Goal: Contribute content: Contribute content

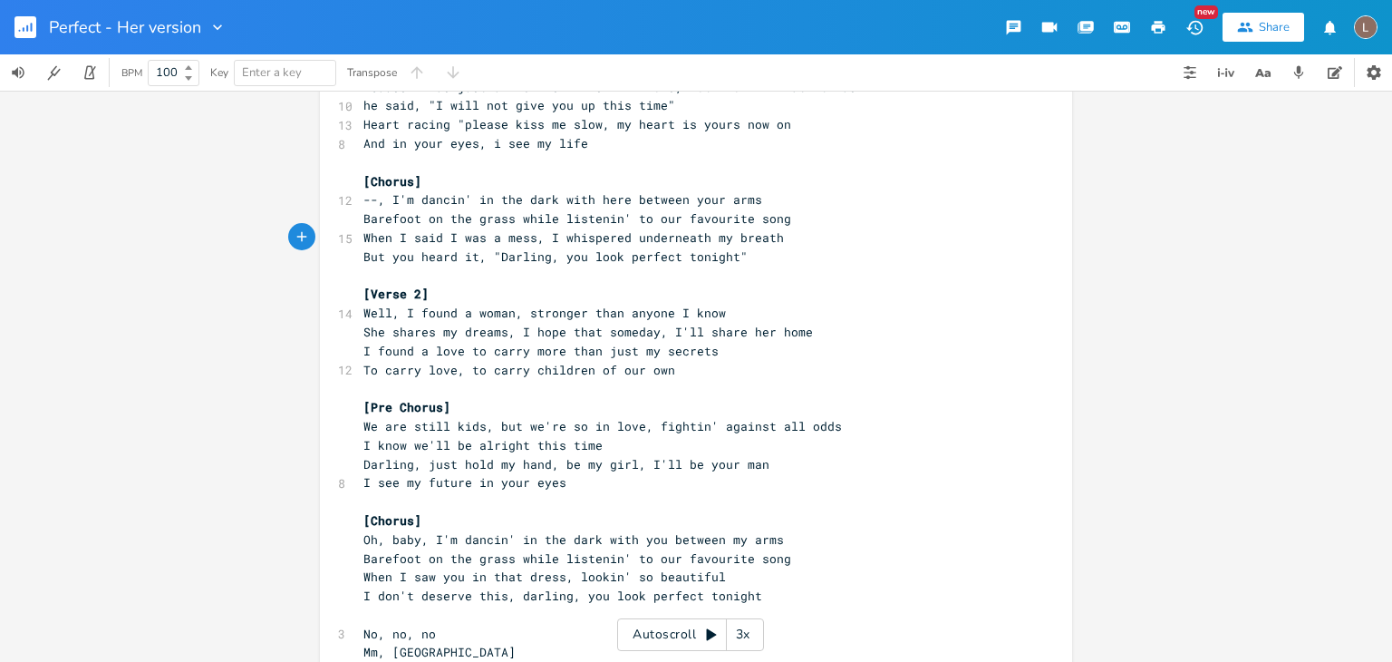
scroll to position [211, 0]
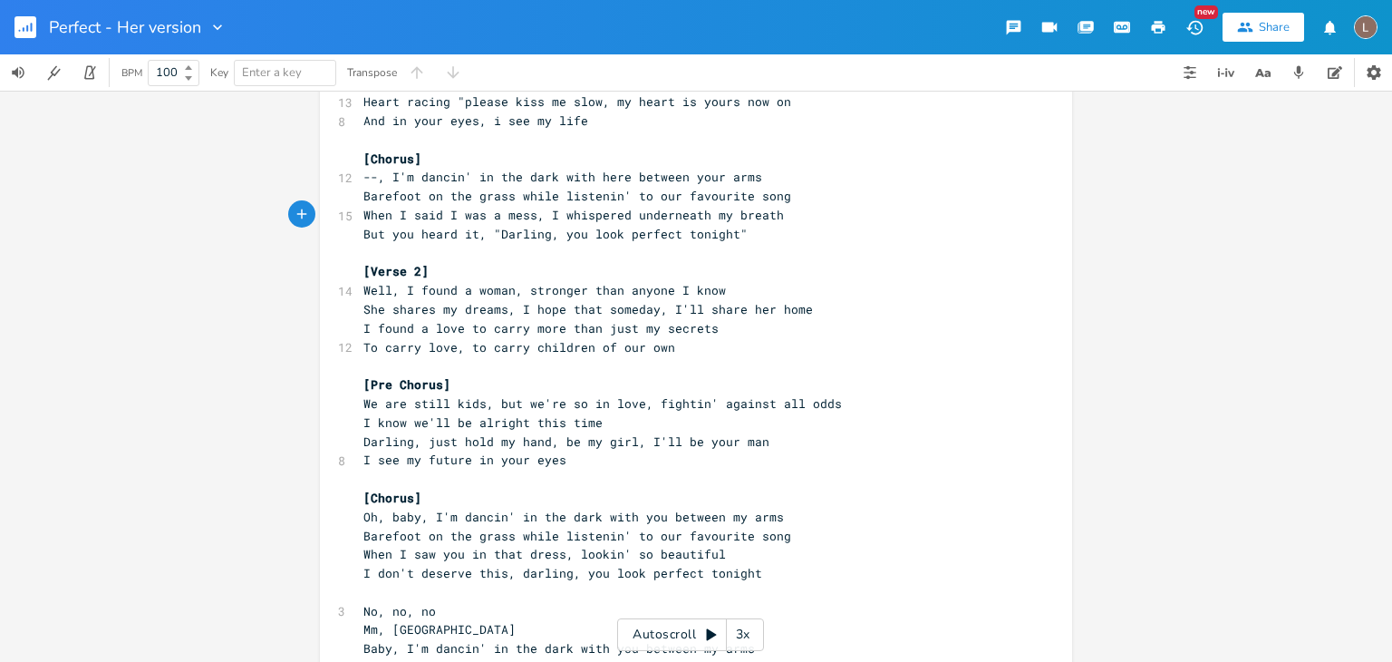
click at [544, 213] on span "When I said I was a mess, I whispered underneath my breath" at bounding box center [573, 215] width 420 height 16
type textarea "You"
type textarea "you"
drag, startPoint x: 635, startPoint y: 216, endPoint x: 778, endPoint y: 211, distance: 142.3
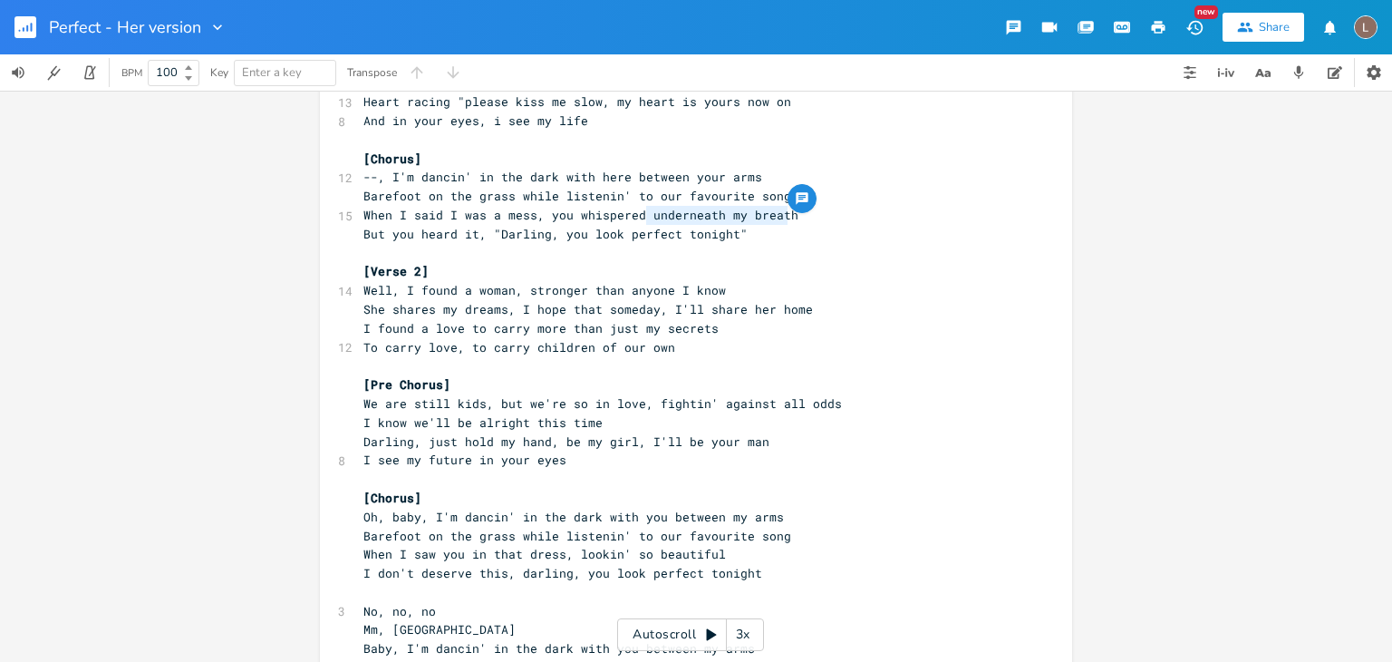
click at [778, 211] on pre "When I said I was a mess, you whispered underneath my breath" at bounding box center [687, 215] width 654 height 19
type textarea "lifting up my head"
drag, startPoint x: 353, startPoint y: 234, endPoint x: 402, endPoint y: 240, distance: 50.2
click at [402, 240] on pre "But you heard it, "Darling, you look perfect tonight"" at bounding box center [687, 234] width 654 height 19
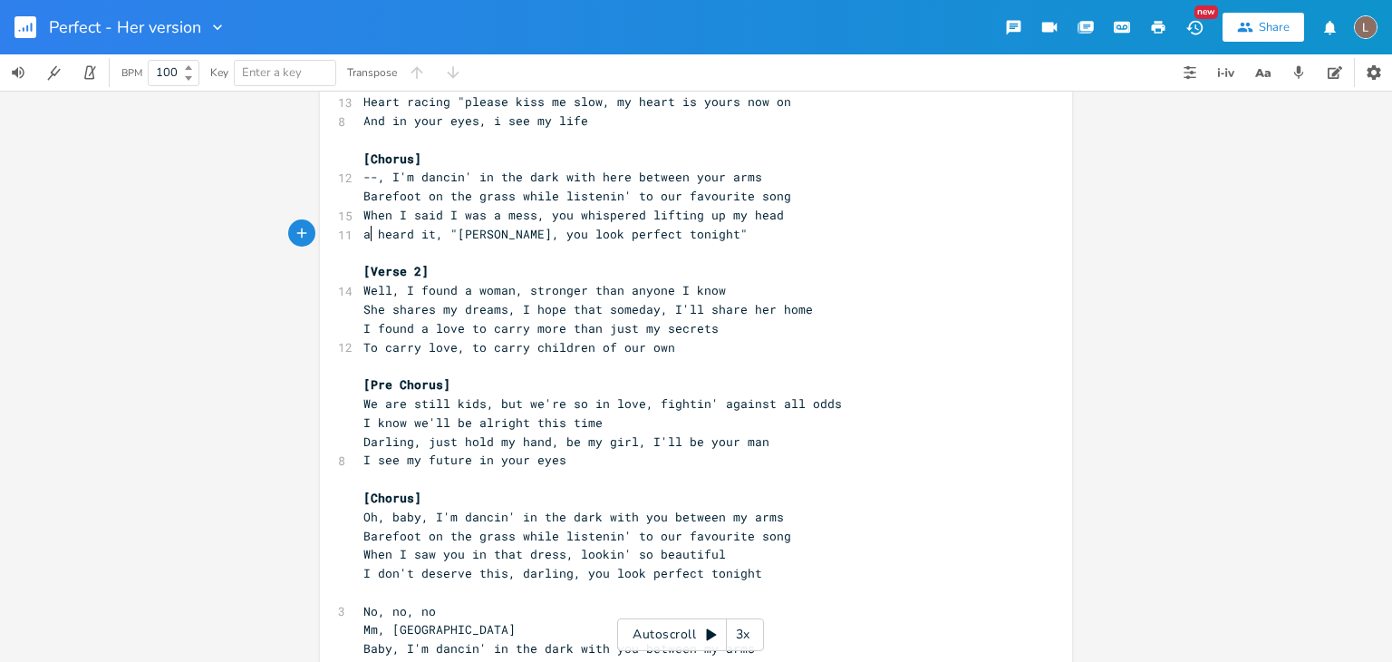
scroll to position [0, 12]
type textarea "an"
type textarea "And I"
click at [566, 244] on pre "​" at bounding box center [687, 253] width 654 height 19
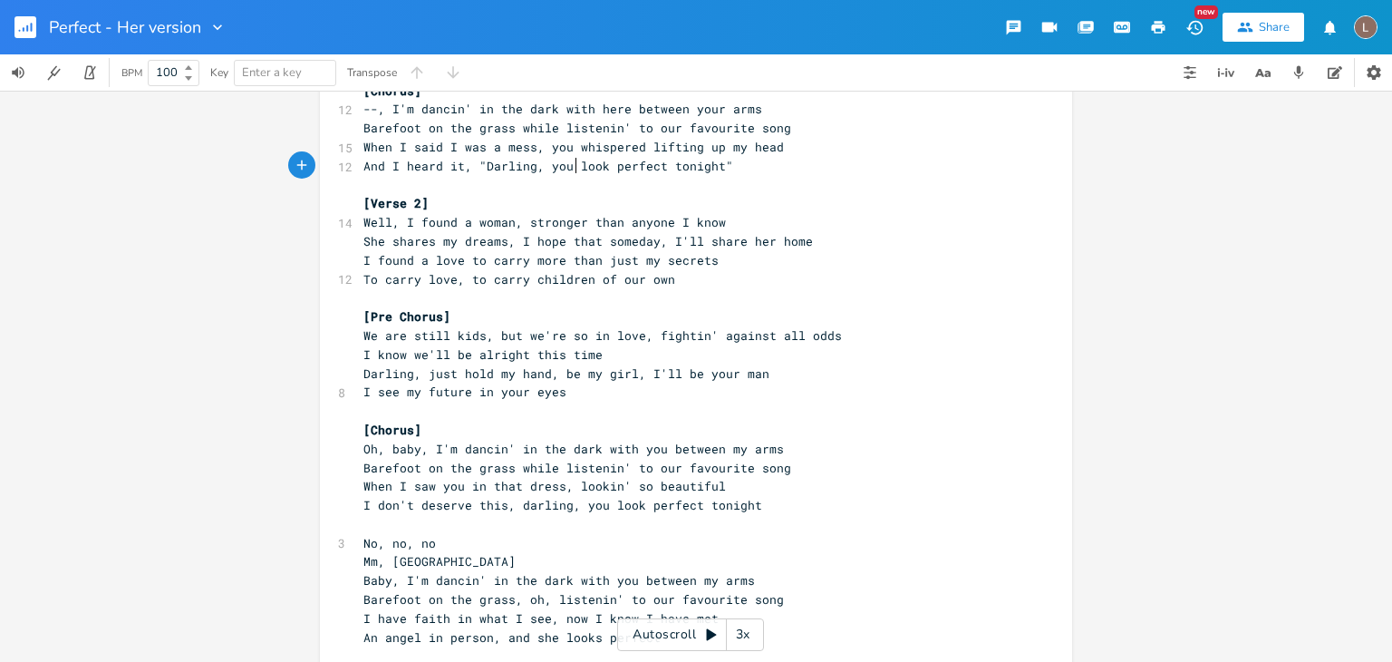
scroll to position [281, 0]
click at [536, 152] on pre "When I said I was a mess, you whispered lifting up my head" at bounding box center [687, 145] width 654 height 19
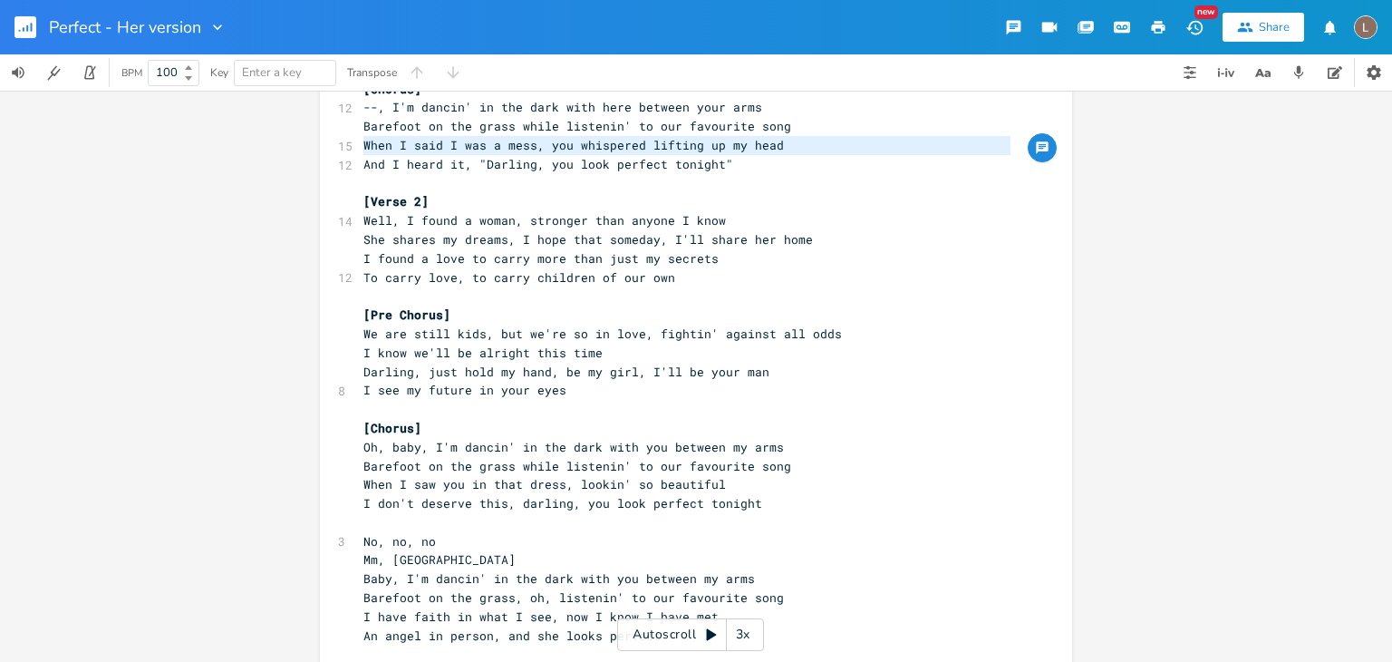
type textarea "When I said I was a mess, you whispered lifting up my head"
click at [536, 152] on pre "When I said I was a mess, you whispered lifting up my head" at bounding box center [687, 145] width 654 height 19
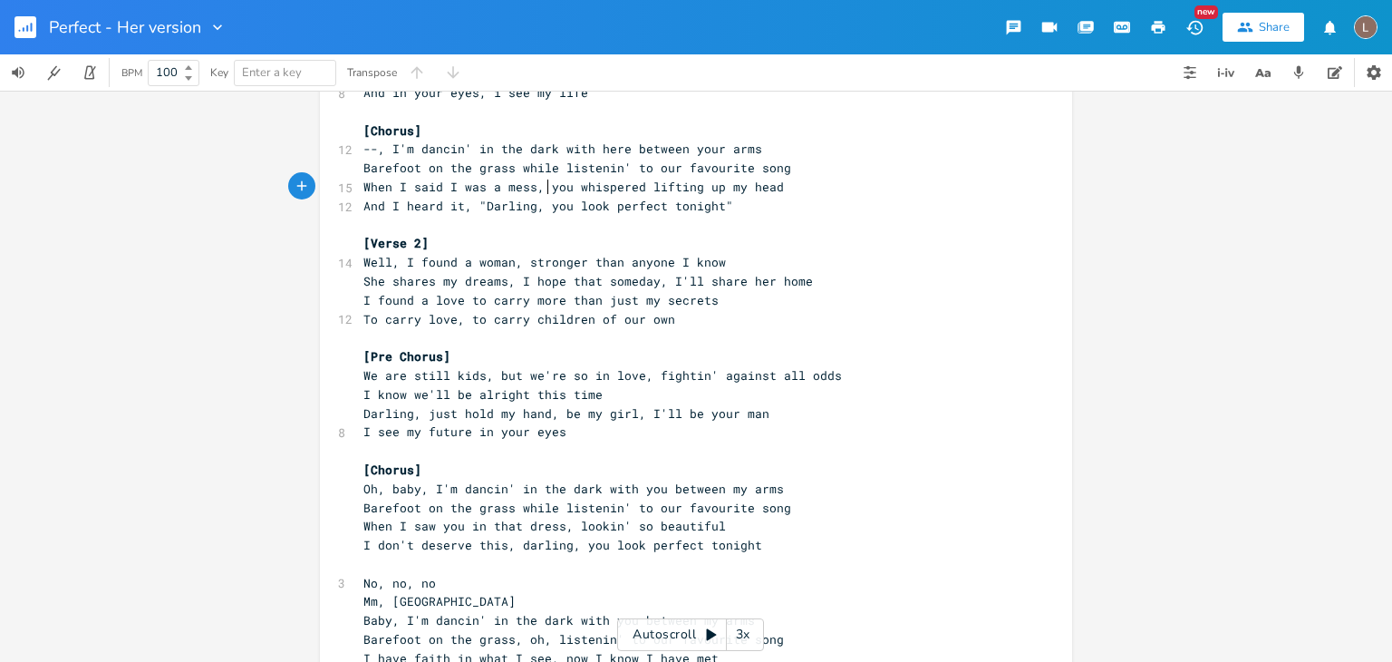
scroll to position [233, 0]
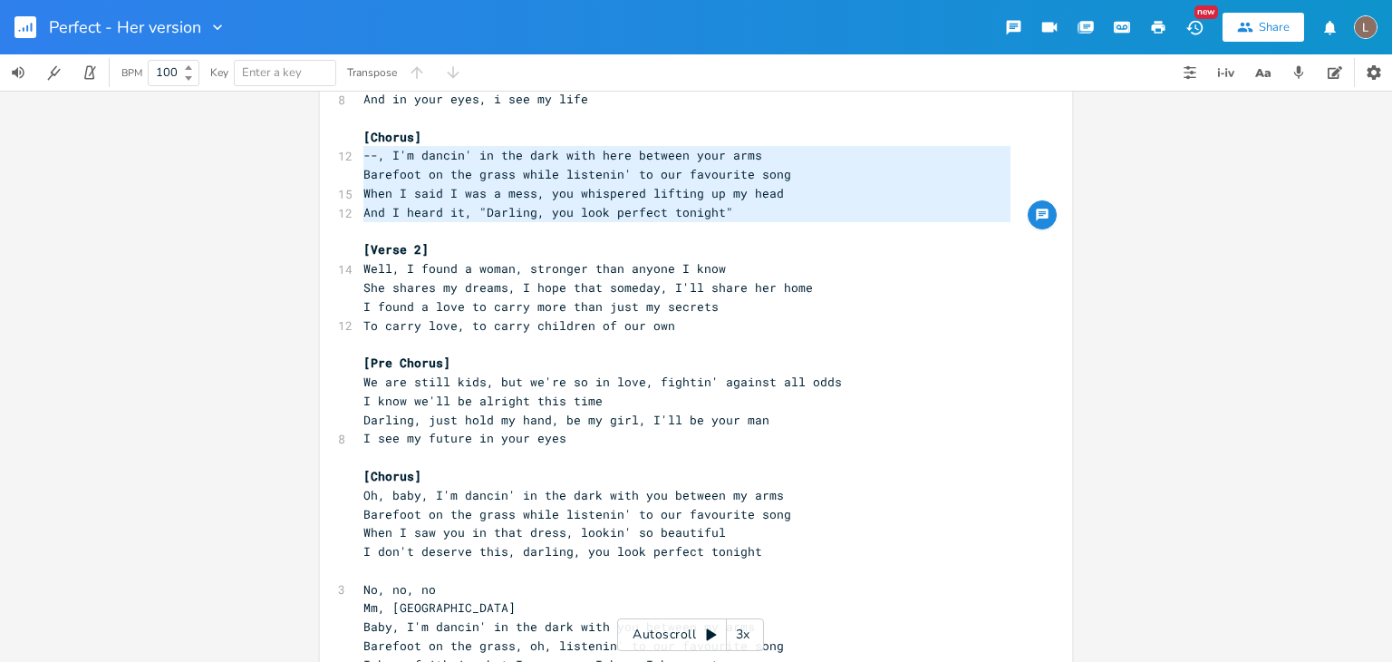
type textarea "--, I'm dancin' in the dark with here between your arms Barefoot on the grass w…"
drag, startPoint x: 352, startPoint y: 148, endPoint x: 717, endPoint y: 217, distance: 371.8
click at [717, 217] on div "[Verse 1] 6 I found a love for me 13 He said, "darling, just dive right in and …" at bounding box center [687, 410] width 654 height 1018
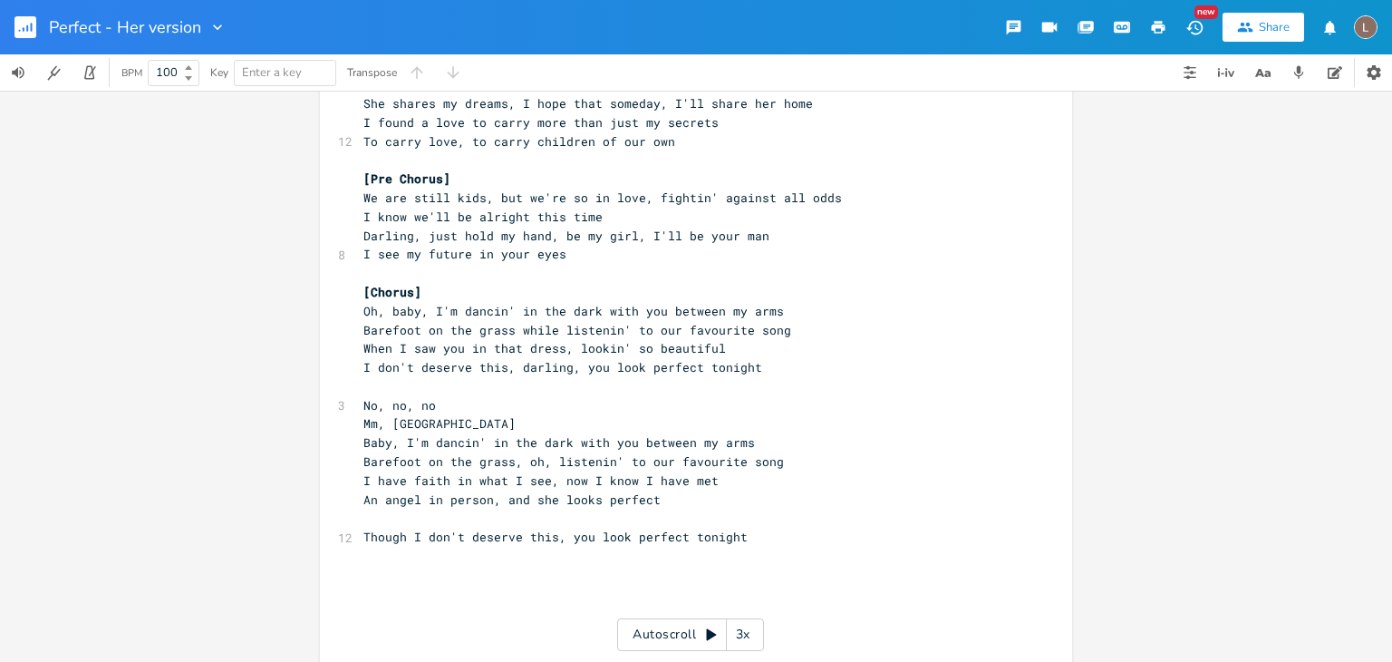
scroll to position [421, 0]
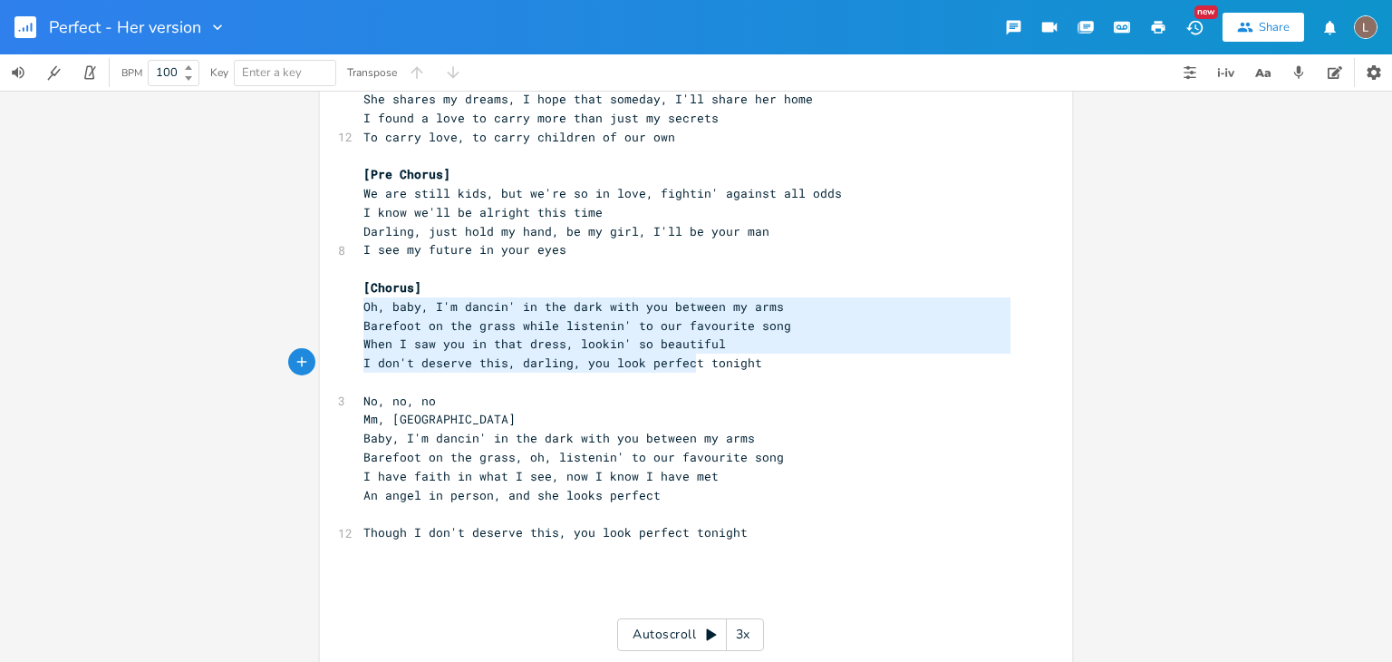
type textarea "Oh, baby, I'm dancin' in the dark with you between my arms Barefoot on the gras…"
drag, startPoint x: 351, startPoint y: 305, endPoint x: 750, endPoint y: 361, distance: 403.5
click at [750, 361] on div "[Verse 1] 6 I found a love for me 13 He said, "darling, just dive right in and …" at bounding box center [687, 222] width 654 height 1018
paste textarea
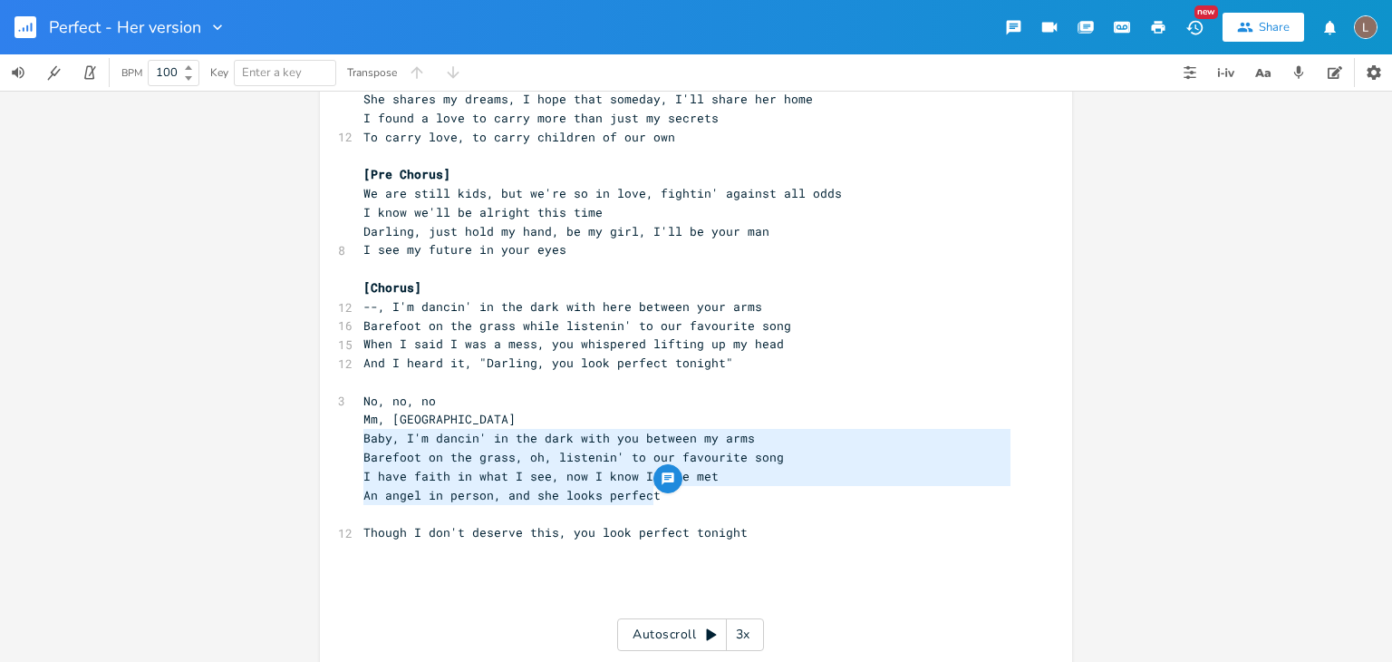
type textarea "Baby, I'm dancin' in the dark with you between my arms Barefoot on the grass, o…"
drag, startPoint x: 349, startPoint y: 434, endPoint x: 635, endPoint y: 488, distance: 291.3
click at [635, 488] on div "[Verse 1] 6 I found a love for me 13 He said, "darling, just dive right in and …" at bounding box center [687, 222] width 654 height 1018
click at [563, 361] on span "And I heard it, "Darling, you look perfect tonight"" at bounding box center [548, 362] width 370 height 16
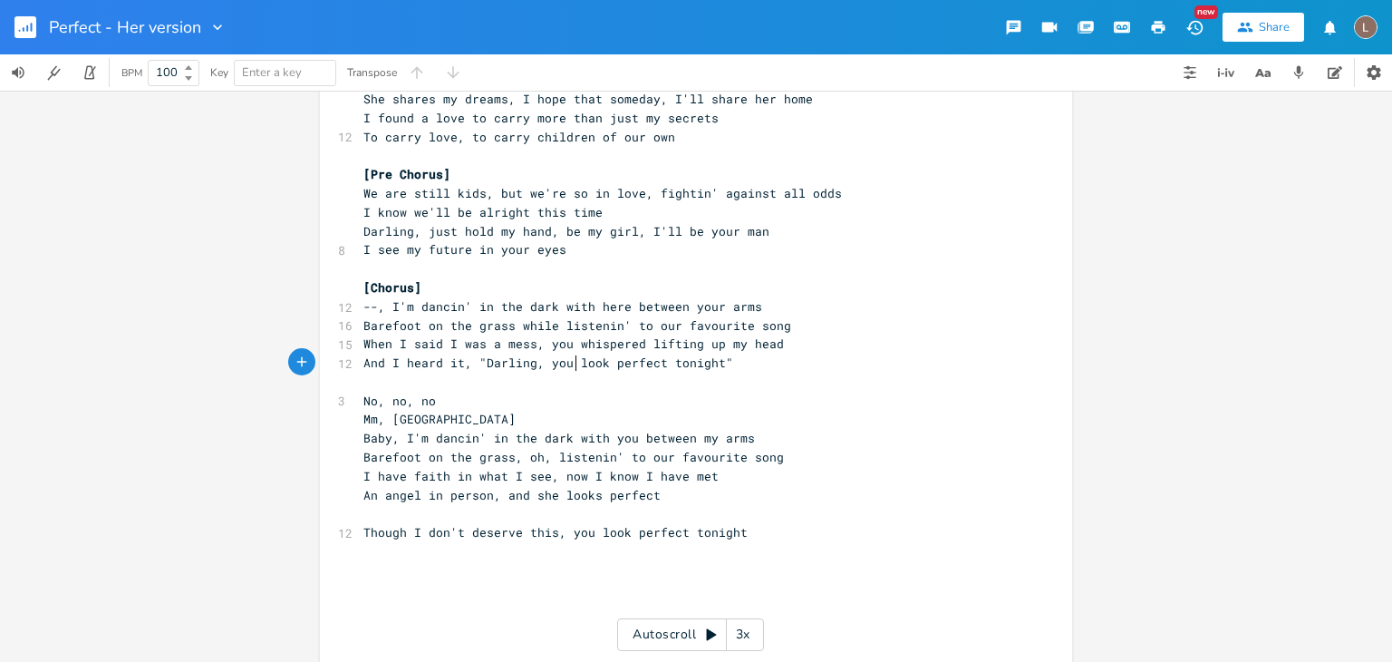
type textarea "Oh, baby, I'm dancin' in the dark with you between my arms Barefoot on the gras…"
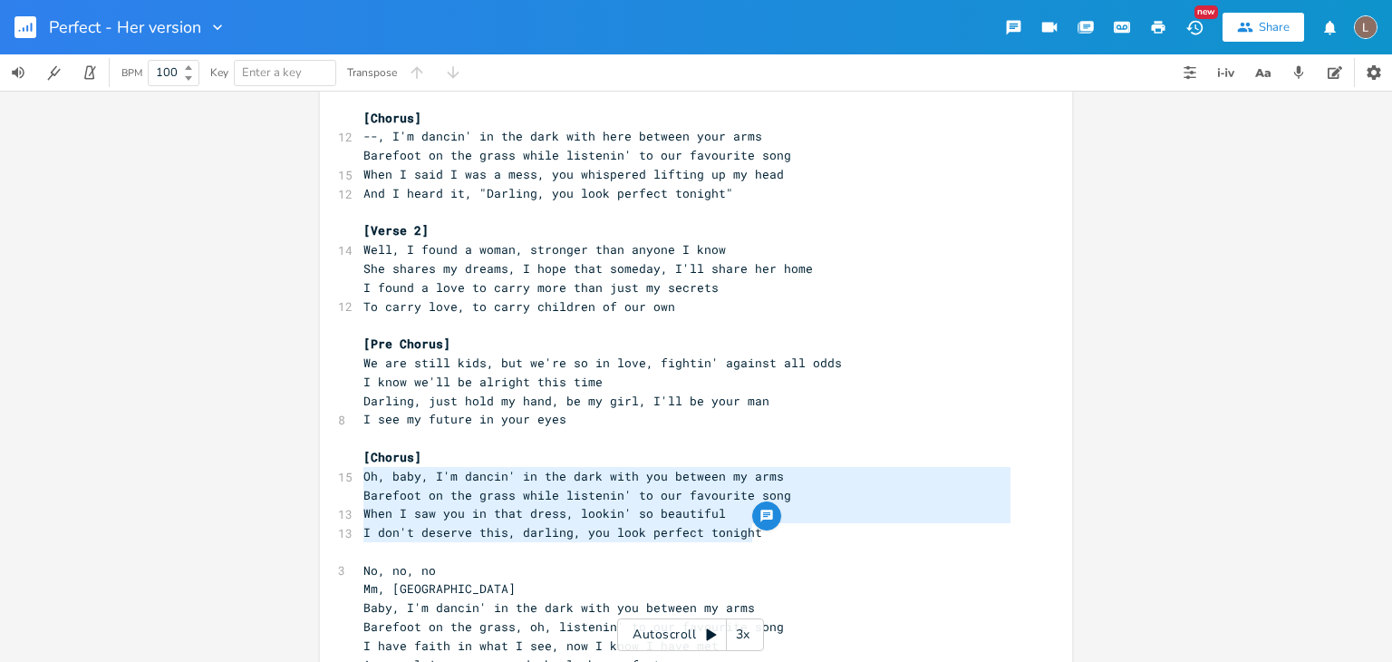
scroll to position [250, 0]
click at [624, 411] on pre "I see my future in your eyes" at bounding box center [687, 420] width 654 height 19
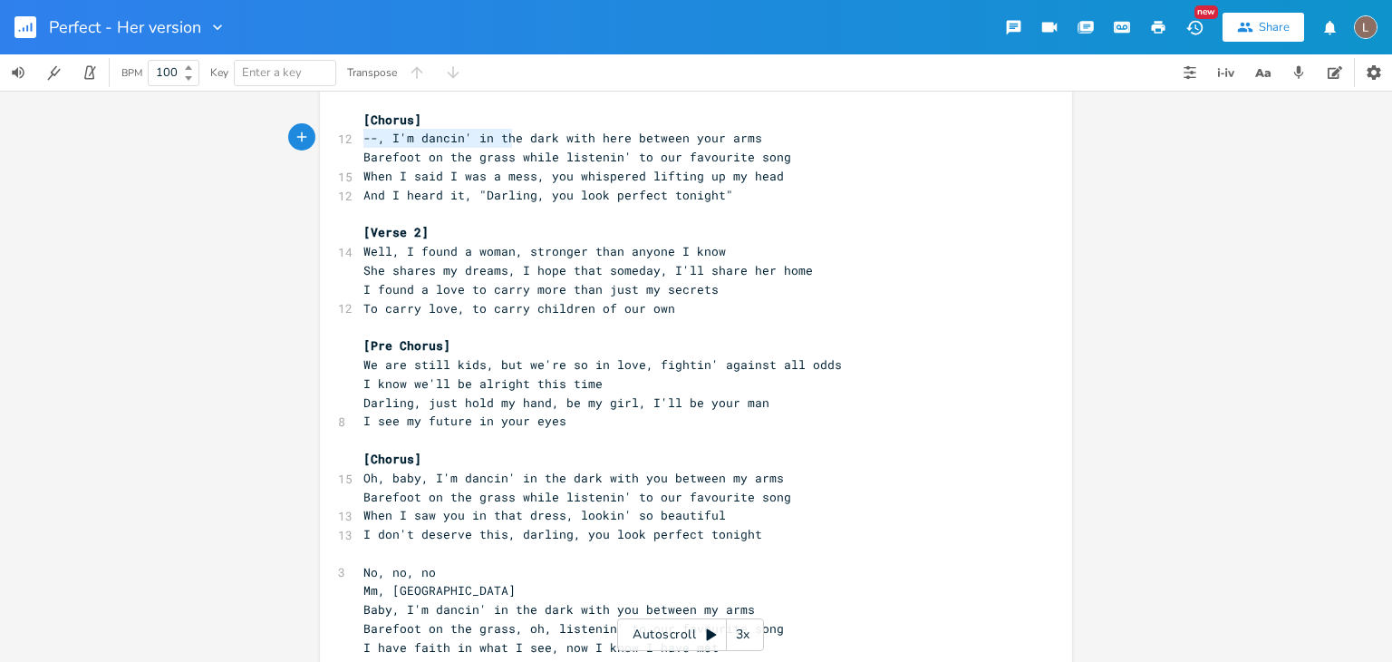
type textarea "--, I'm dancin' in the dark with h"
type textarea "[Chorus]"
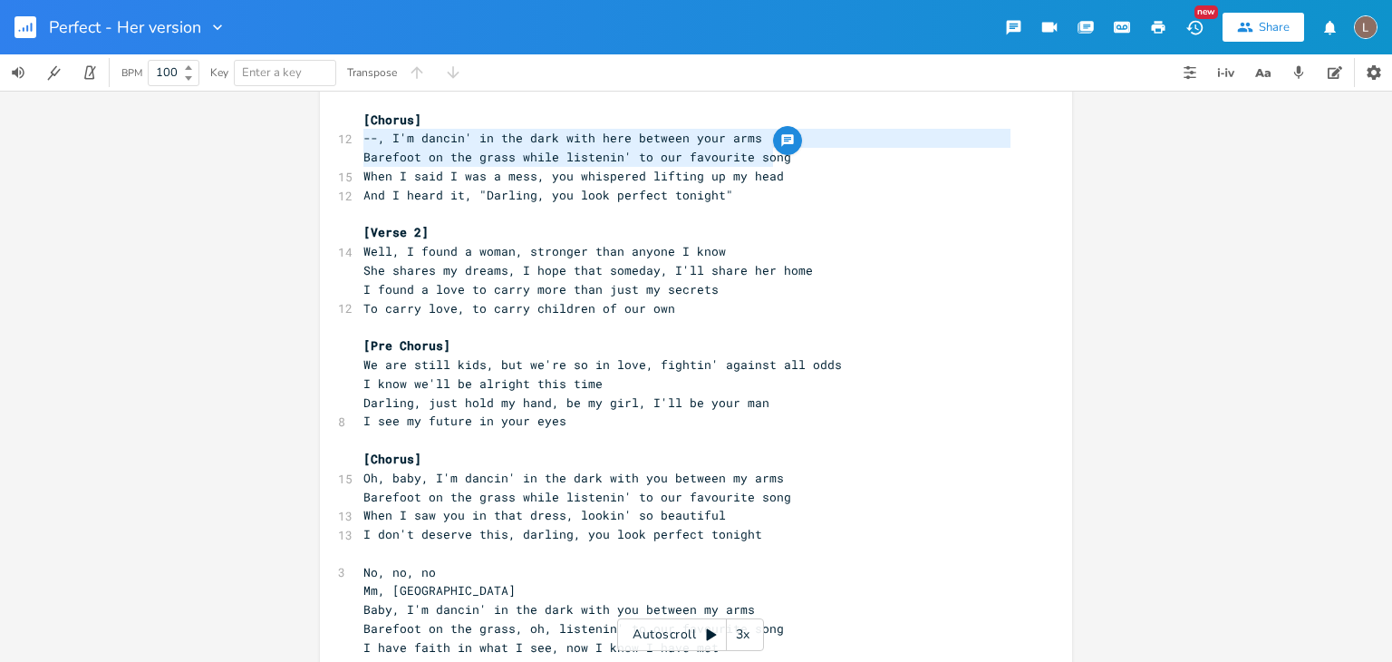
type textarea "--, I'm dancin' in the dark with here between your arms Barefoot on the grass w…"
drag, startPoint x: 351, startPoint y: 139, endPoint x: 778, endPoint y: 157, distance: 427.2
click at [778, 157] on div "[Verse 1] 6 I found a love for me 13 He said, "darling, just dive right in and …" at bounding box center [687, 393] width 654 height 1018
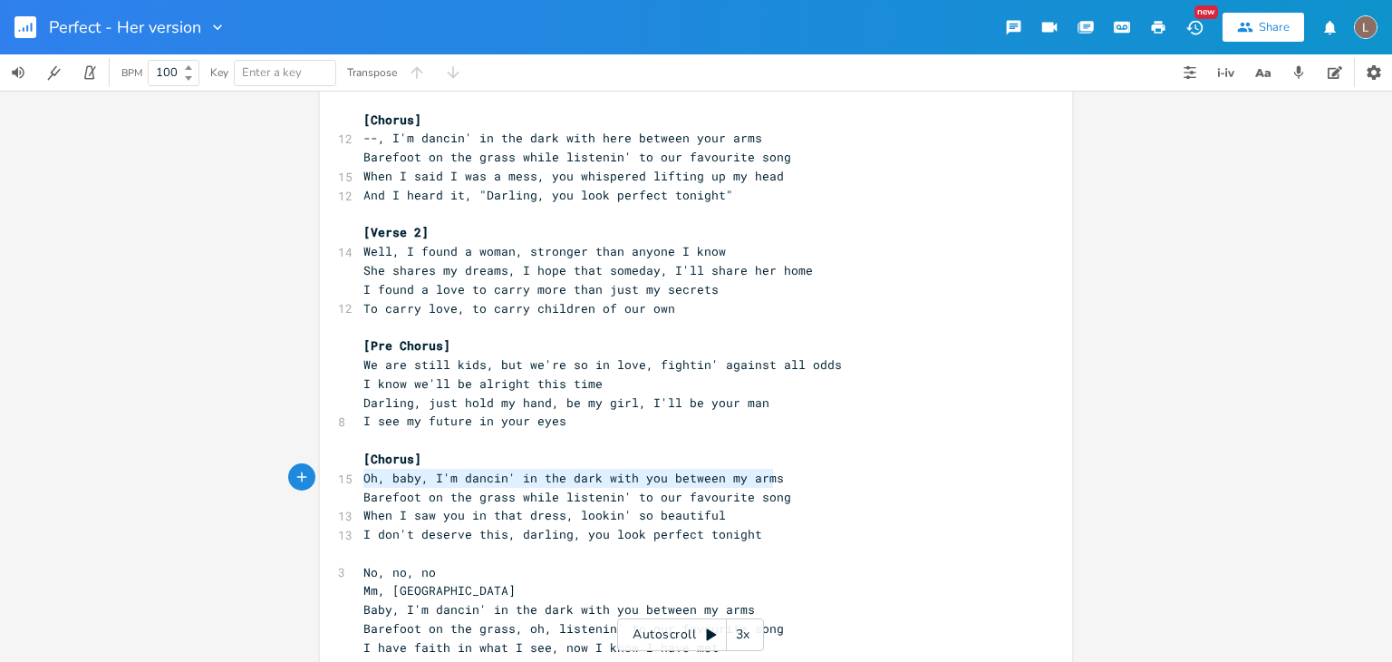
type textarea "Oh, baby, I'm [PERSON_NAME]' in the dark with you between my arms Barefoot on t…"
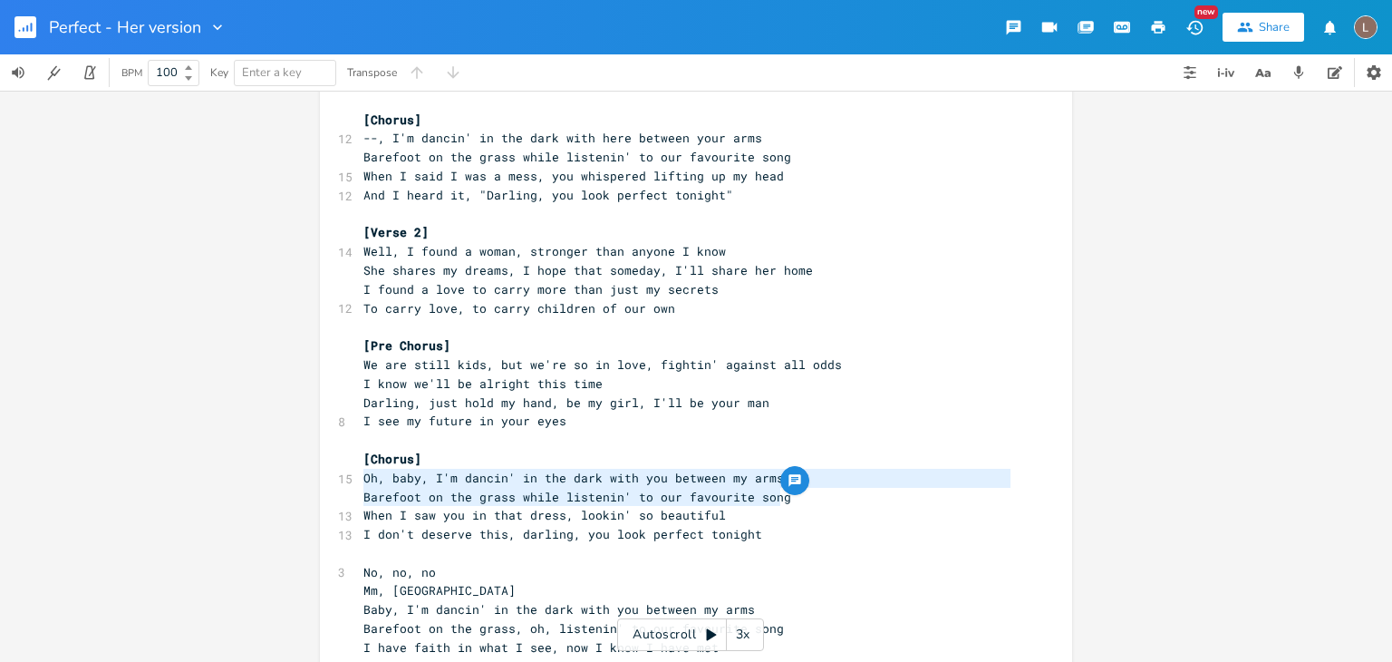
drag, startPoint x: 355, startPoint y: 476, endPoint x: 777, endPoint y: 502, distance: 422.2
click at [777, 502] on div "[Verse 1] 6 I found a love for me 13 He said, "darling, just dive right in and …" at bounding box center [687, 393] width 654 height 1018
paste textarea
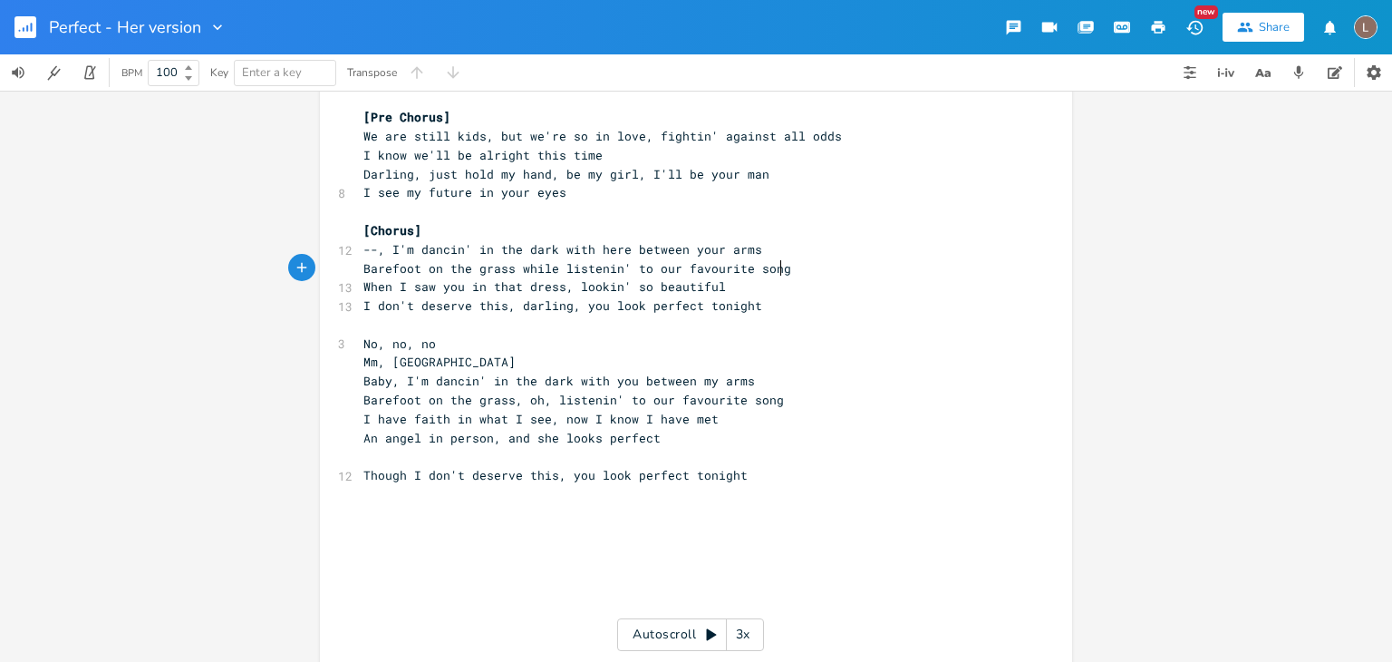
scroll to position [480, 0]
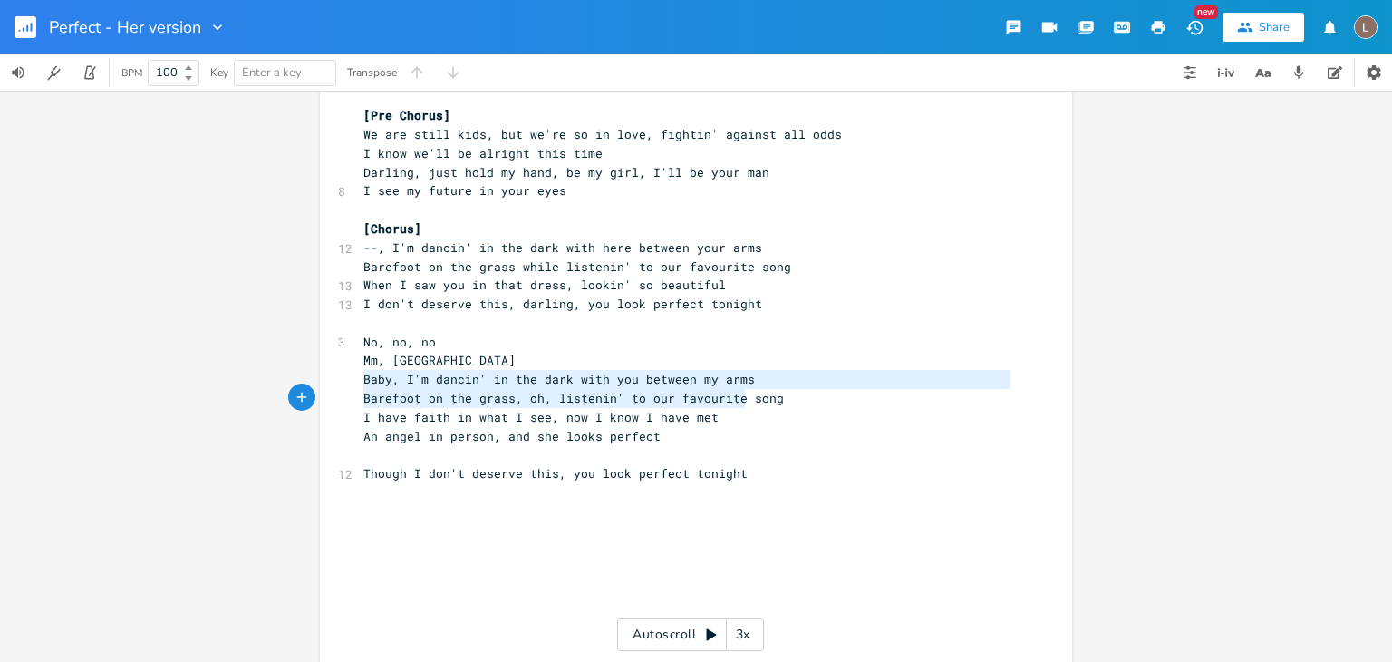
type textarea "Baby, I'm dancin' in the dark with you between my arms Barefoot on the grass, o…"
drag, startPoint x: 354, startPoint y: 379, endPoint x: 778, endPoint y: 400, distance: 423.7
click at [778, 400] on div "[Verse 1] 6 I found a love for me 13 He said, "darling, just dive right in and …" at bounding box center [687, 163] width 654 height 1018
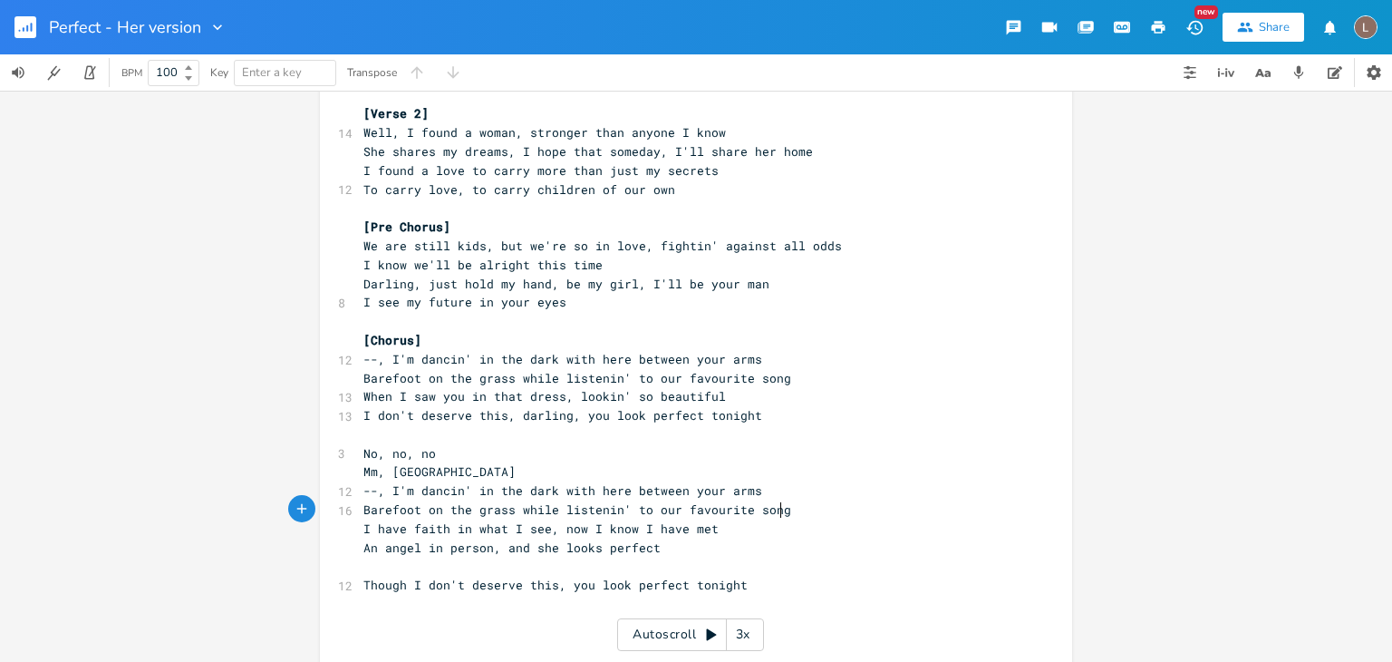
scroll to position [370, 0]
click at [531, 507] on span "Barefoot on the grass while listenin' to our favourite song" at bounding box center [577, 508] width 428 height 16
type textarea "we're"
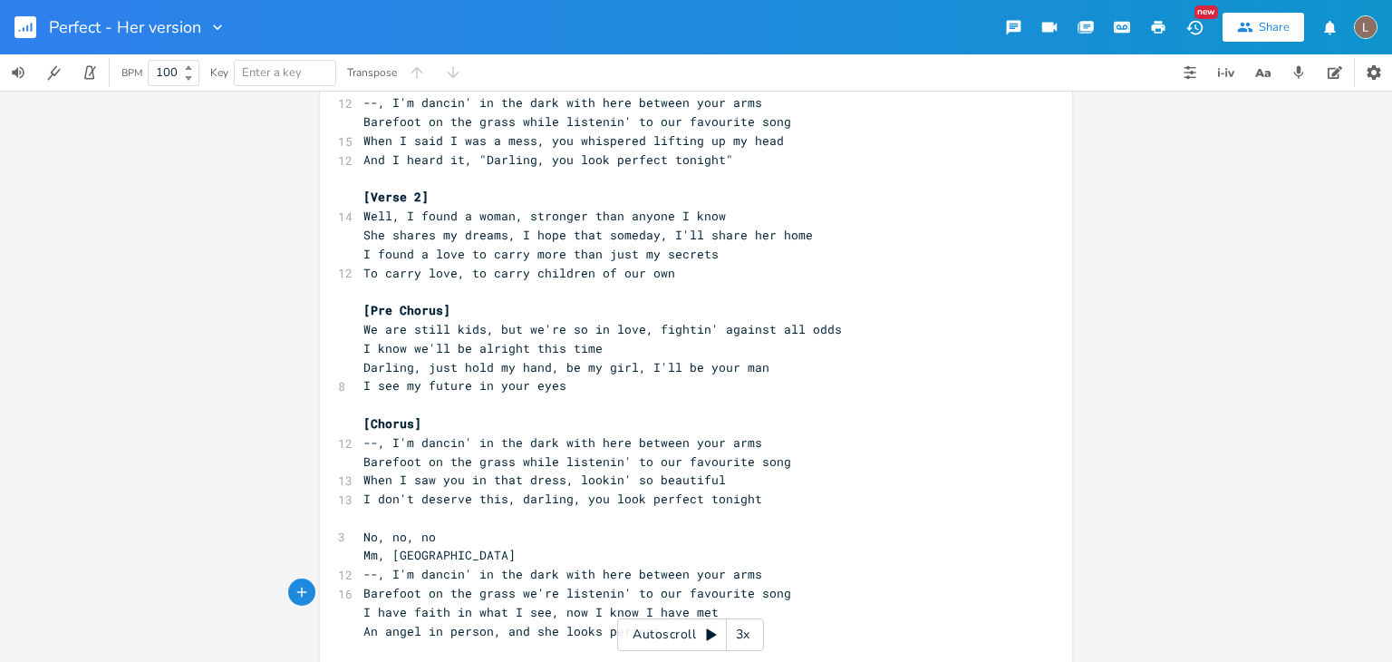
scroll to position [279, 0]
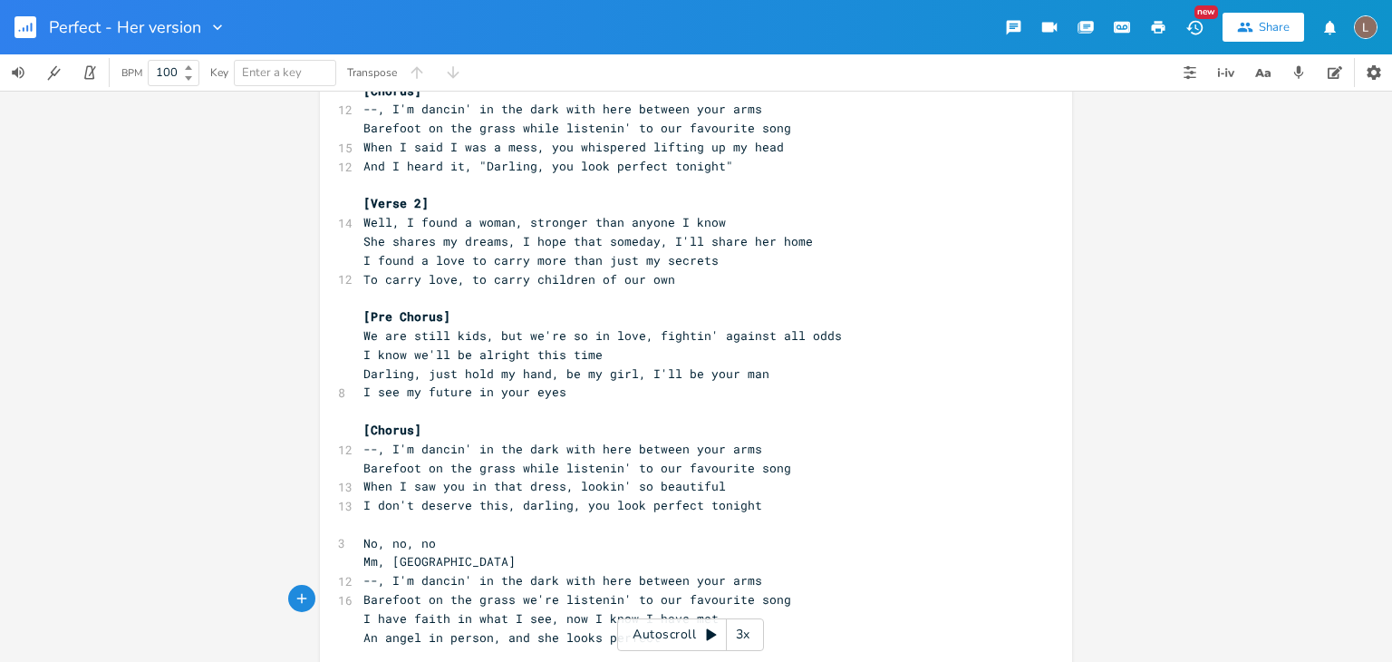
click at [519, 464] on span "Barefoot on the grass while listenin' to our favourite song" at bounding box center [577, 467] width 428 height 16
type textarea "we're"
click at [529, 129] on span "Barefoot on the grass while listenin' to our favourite song" at bounding box center [577, 128] width 428 height 16
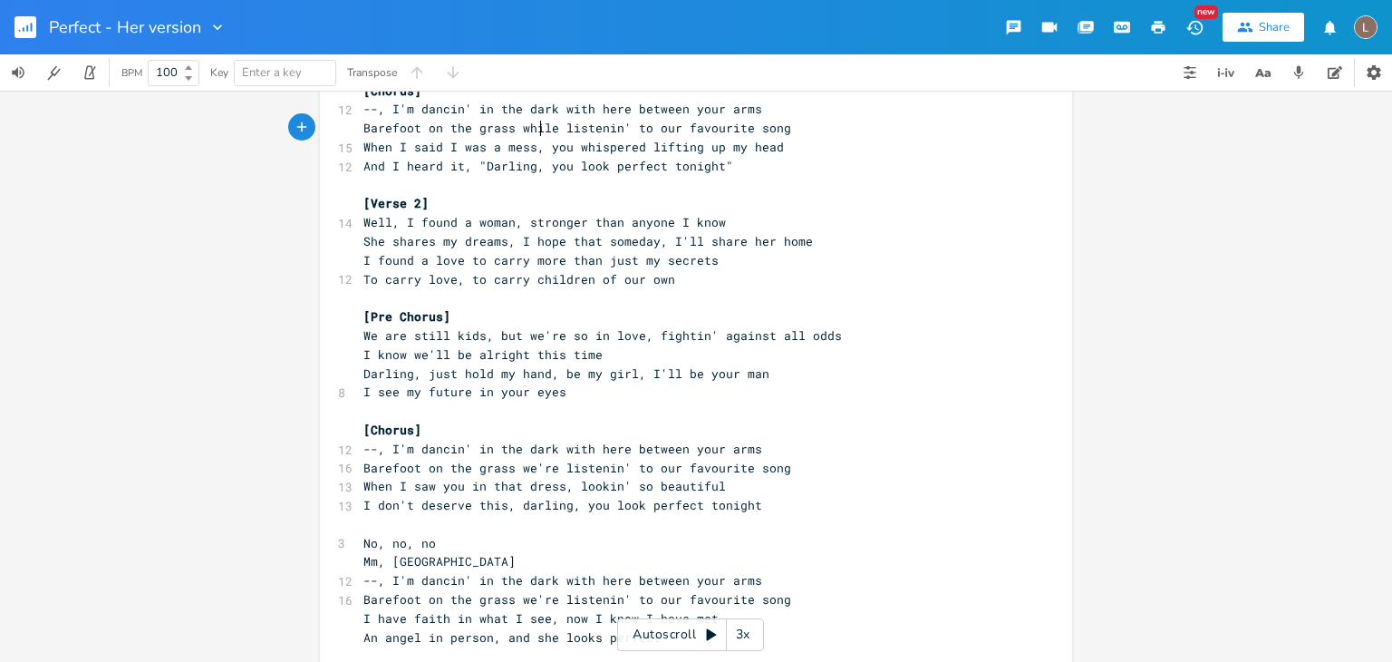
click at [529, 129] on span "Barefoot on the grass while listenin' to our favourite song" at bounding box center [577, 128] width 428 height 16
type textarea "we're"
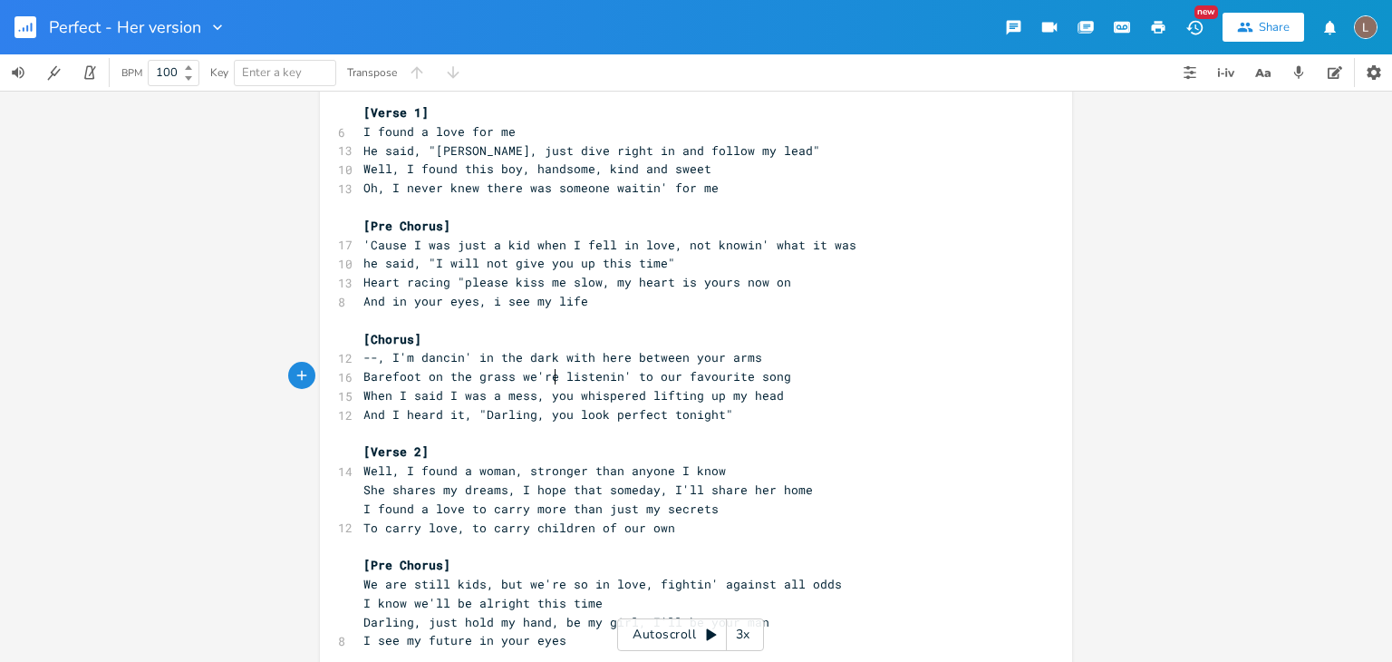
scroll to position [0, 0]
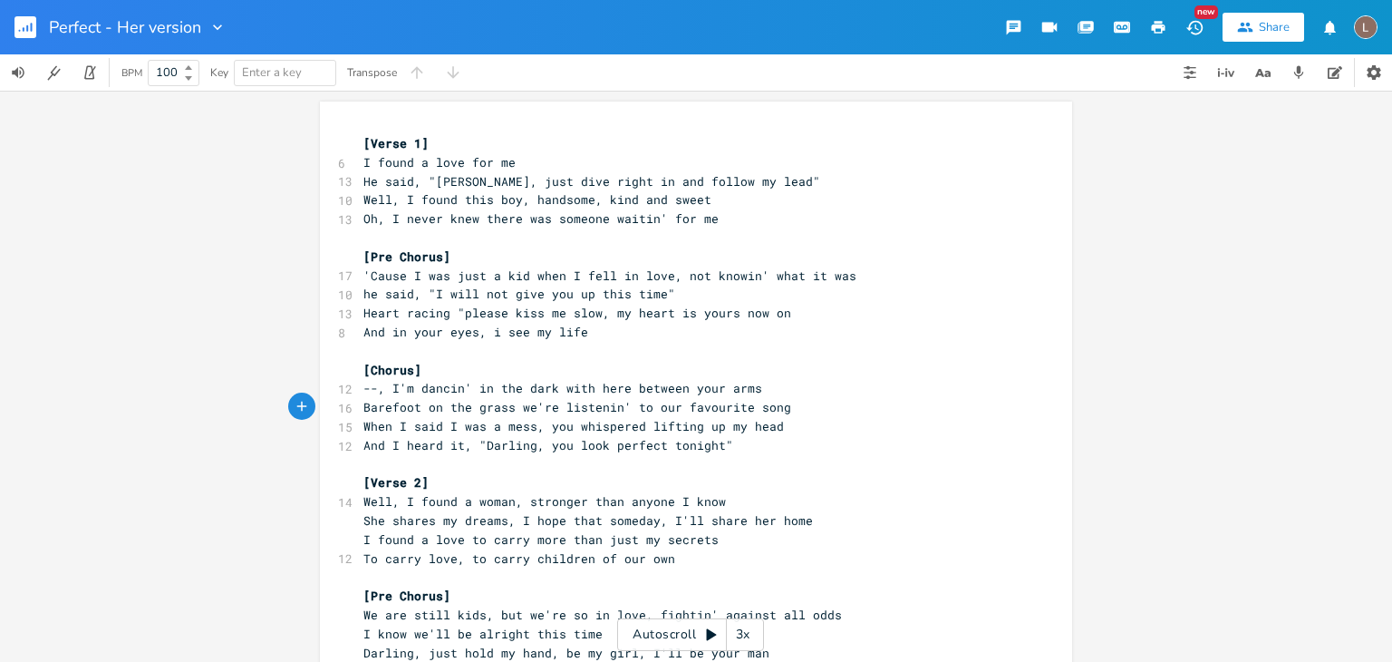
click at [428, 275] on span "'Cause I was just a kid when I fell in love, not knowin' what it was" at bounding box center [609, 275] width 493 height 16
type textarea "was"
type textarea "'m"
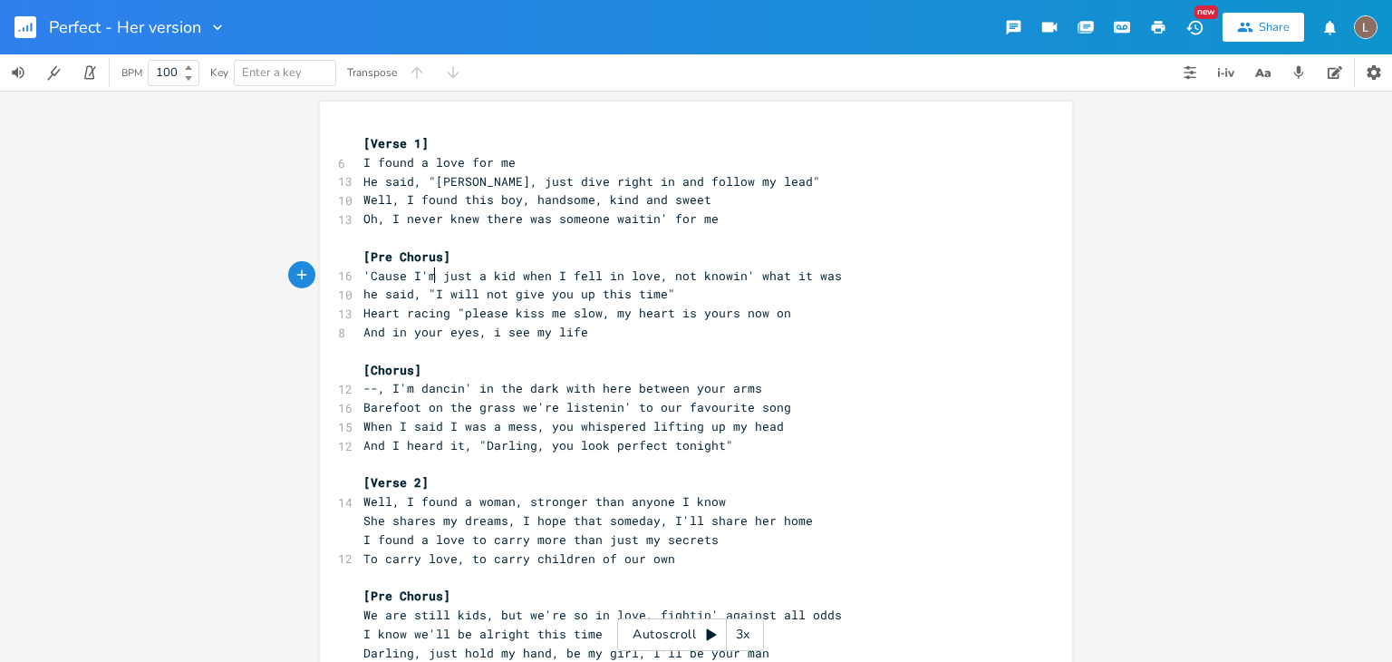
click at [522, 275] on span "'Cause I'm just a kid when I fell in love, not knowin' what it was" at bounding box center [602, 275] width 478 height 16
type textarea "and"
click at [587, 295] on span "he said, "I will not give you up this time"" at bounding box center [519, 293] width 312 height 16
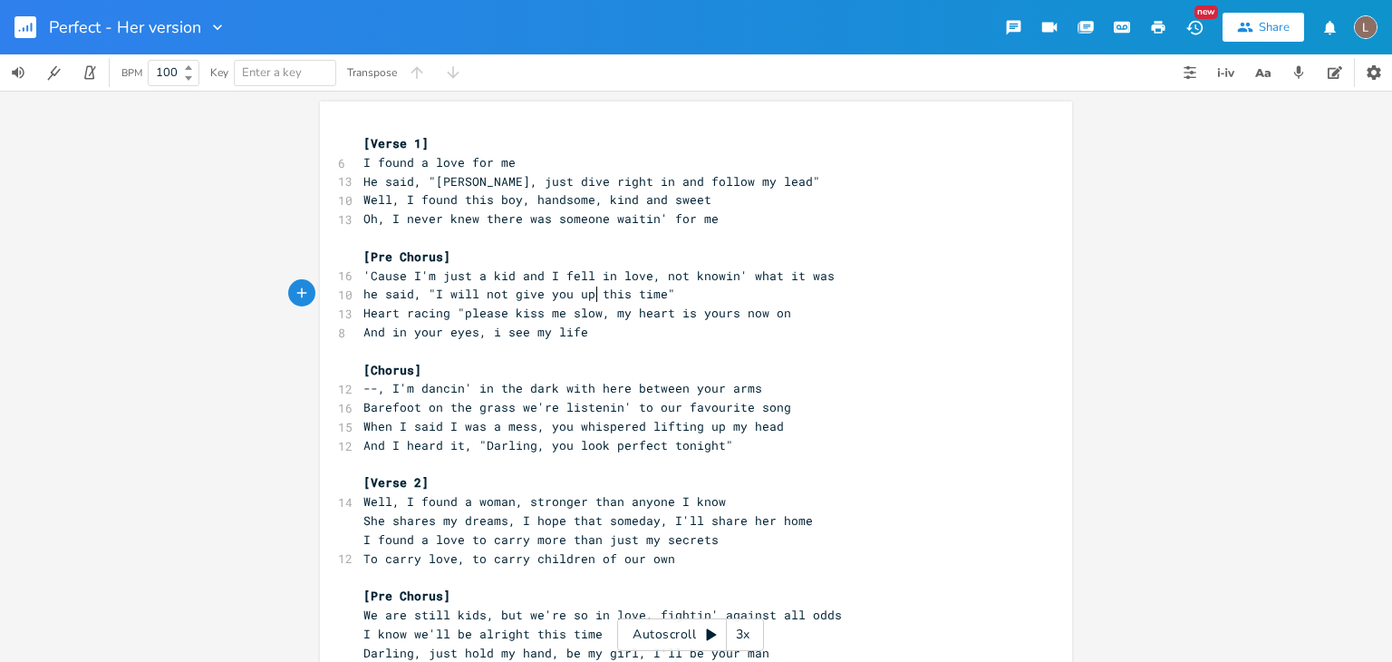
click at [721, 324] on pre "And in your eyes, i see my life" at bounding box center [687, 332] width 654 height 19
click at [418, 159] on span "I found a love for me" at bounding box center [439, 162] width 152 height 16
type textarea "the"
click at [623, 226] on pre "Oh, I never knew there was someone waitin' for me" at bounding box center [687, 218] width 654 height 19
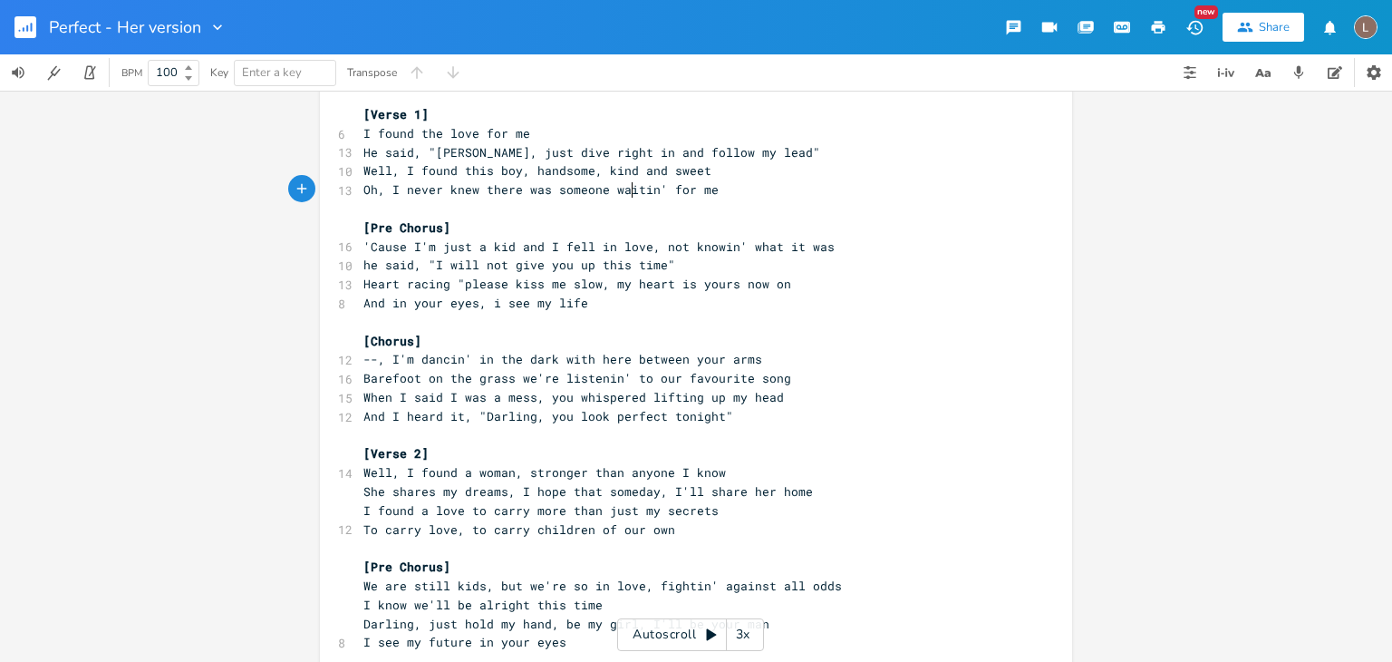
scroll to position [27, 0]
click at [583, 211] on pre "​" at bounding box center [687, 210] width 654 height 19
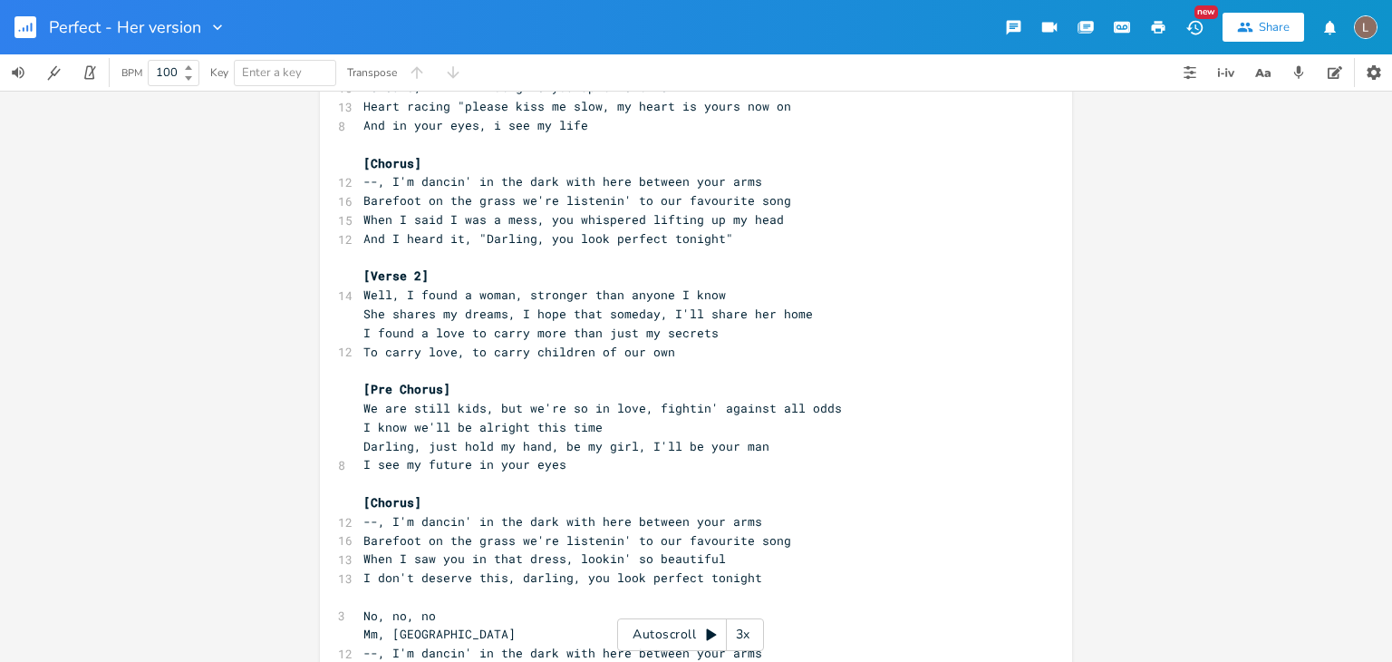
scroll to position [205, 0]
click at [363, 291] on span "Well, I found a woman, stronger than anyone I know" at bounding box center [544, 296] width 362 height 16
drag, startPoint x: 354, startPoint y: 295, endPoint x: 504, endPoint y: 295, distance: 149.5
click at [504, 295] on span "Well, I found a woman, stronger than anyone I know" at bounding box center [544, 296] width 362 height 16
type textarea "Look here i found a man"
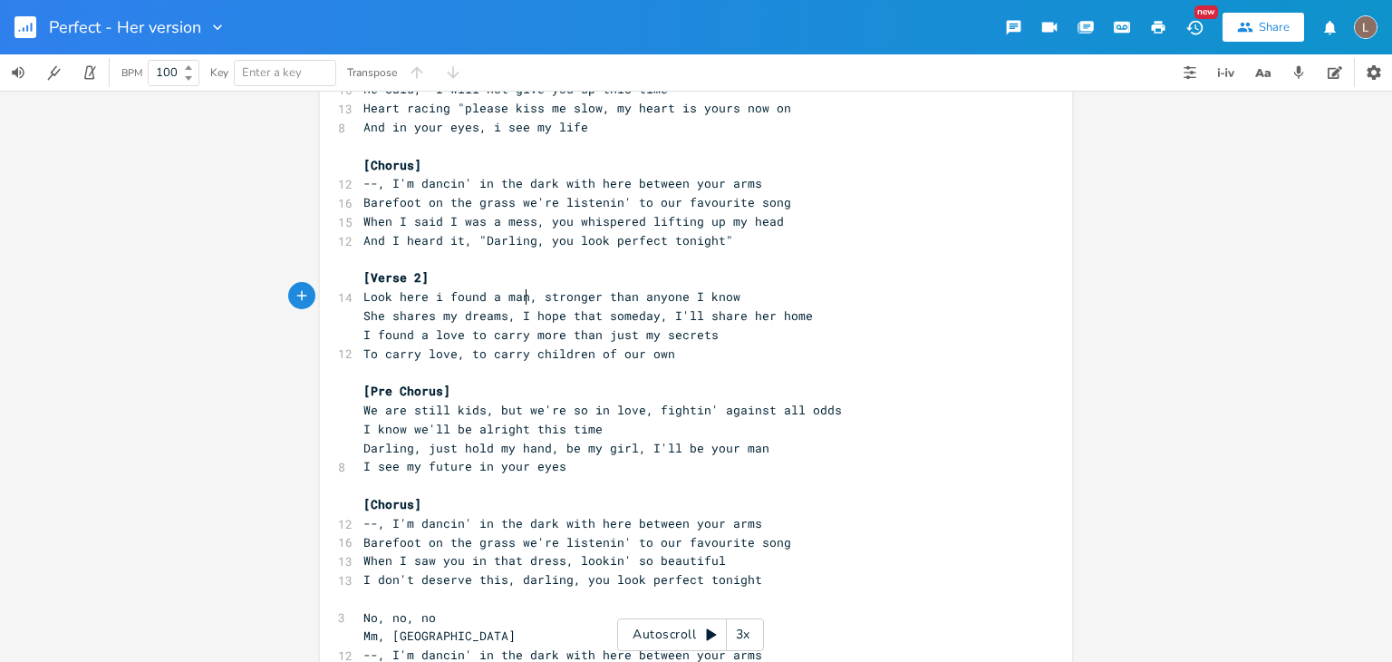
scroll to position [0, 128]
click at [363, 311] on span "She shares my dreams, I hope that someday, I'll share her home" at bounding box center [587, 315] width 449 height 16
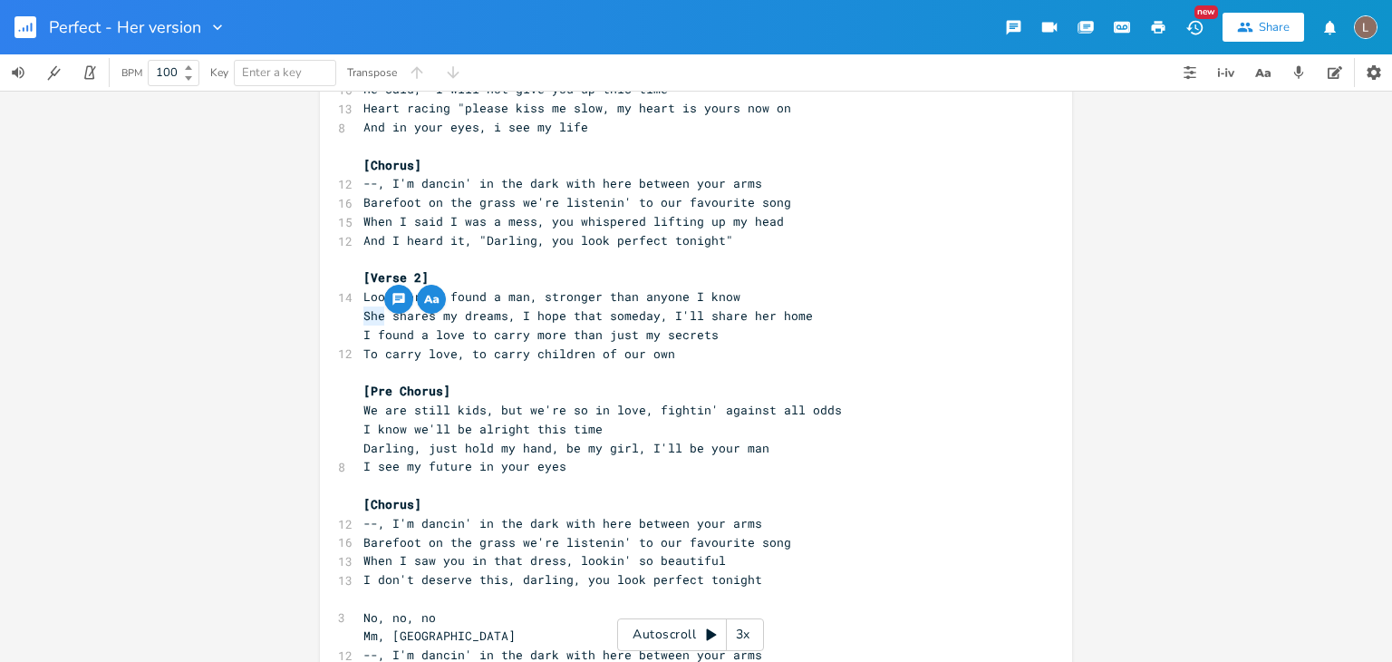
type textarea "He"
click at [729, 317] on span "He shares my dreams, I hope that someday, I'll share her home" at bounding box center [584, 315] width 442 height 16
type textarea "his"
click at [658, 314] on span "He shares my dreams, I hope that someday, I'll share his home" at bounding box center [584, 315] width 442 height 16
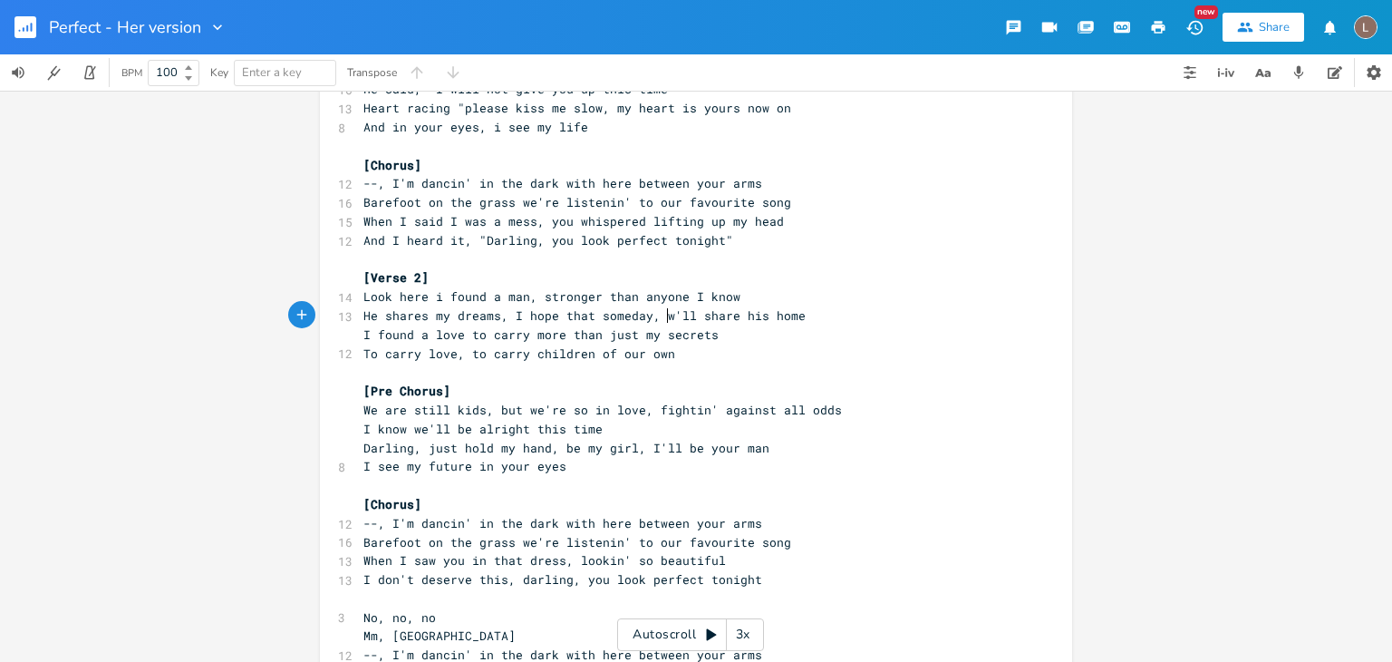
type textarea "we"
click at [746, 314] on span "He shares my dreams, I hope that someday, we'll share his home" at bounding box center [587, 315] width 449 height 16
type textarea "a"
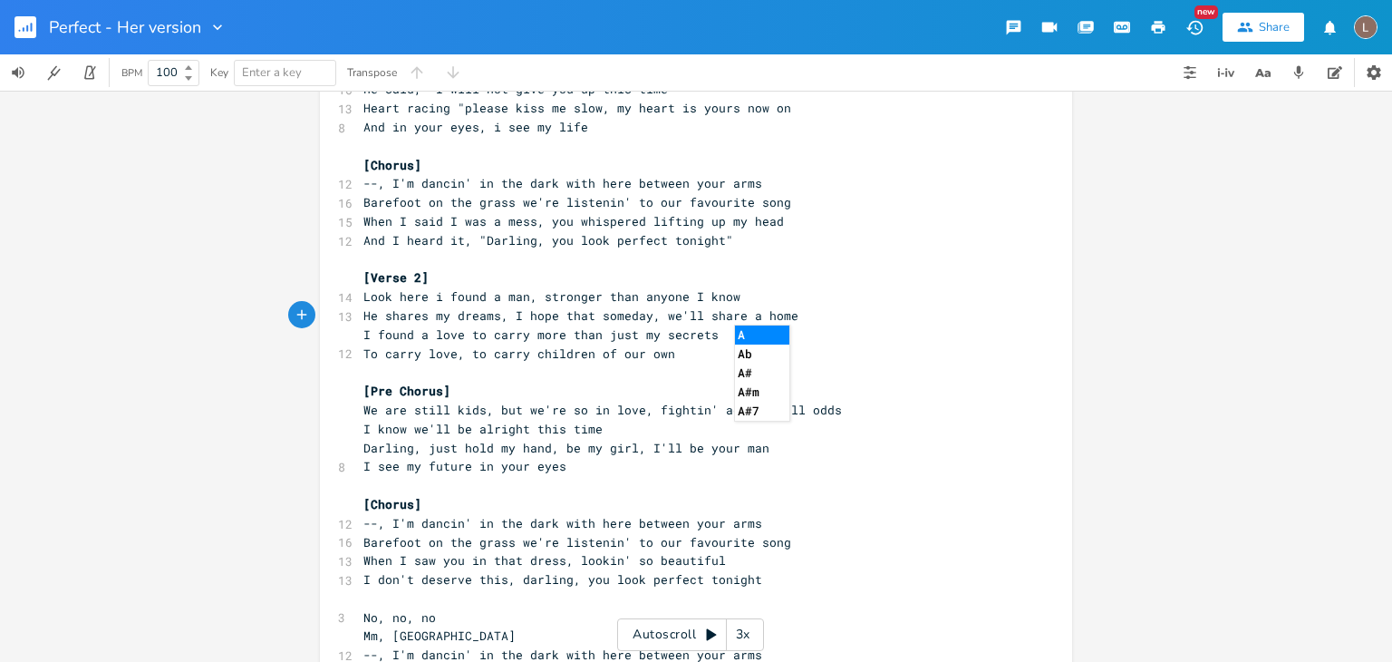
click at [655, 326] on span "I found a love to carry more than just my secrets" at bounding box center [540, 334] width 355 height 16
click at [720, 334] on pre "I found a love to carry more than just my secrets" at bounding box center [687, 334] width 654 height 19
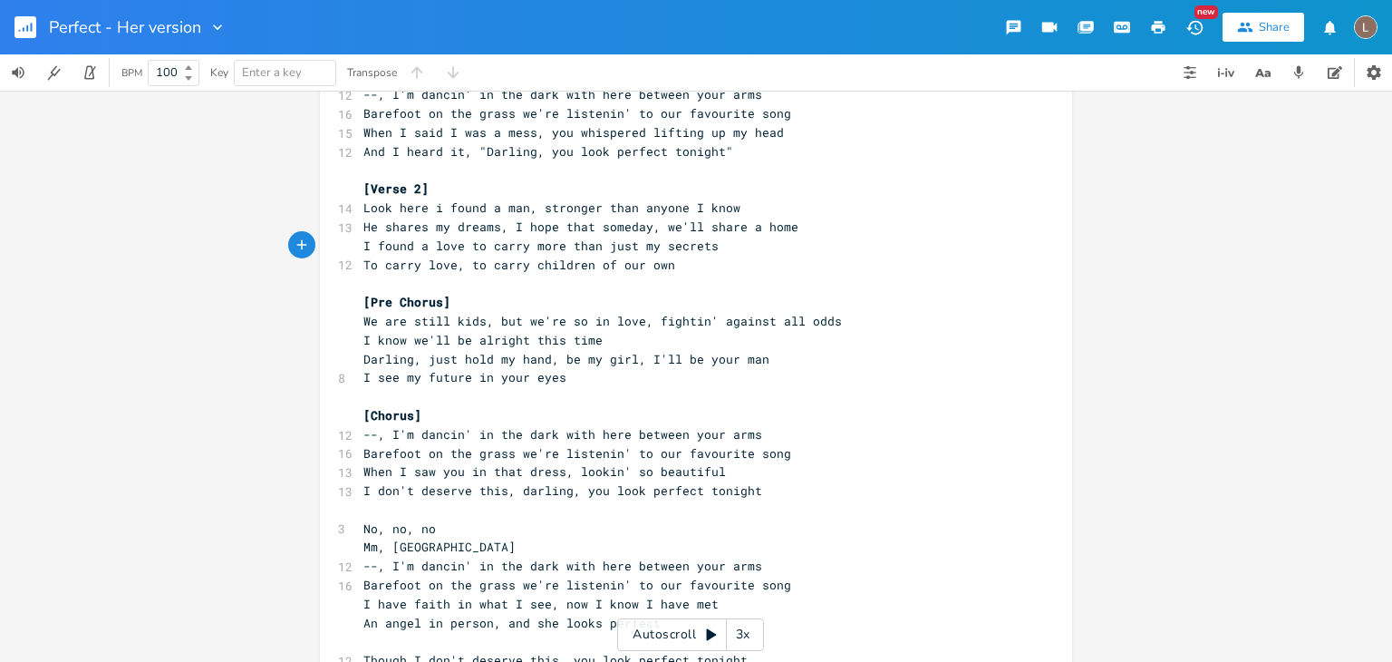
scroll to position [298, 0]
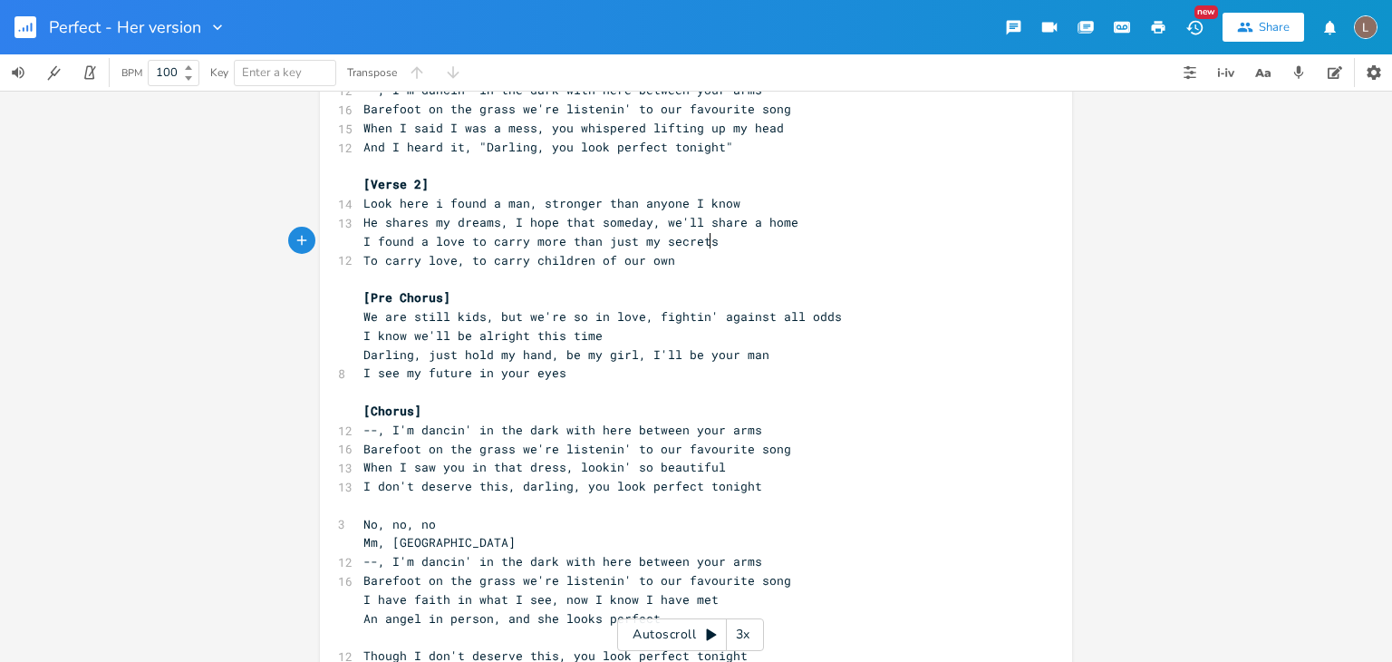
click at [463, 259] on span "To carry love, to carry children of our own" at bounding box center [519, 260] width 312 height 16
type textarea "to"
click at [517, 269] on pre "​" at bounding box center [687, 278] width 654 height 19
type textarea "children of our own"
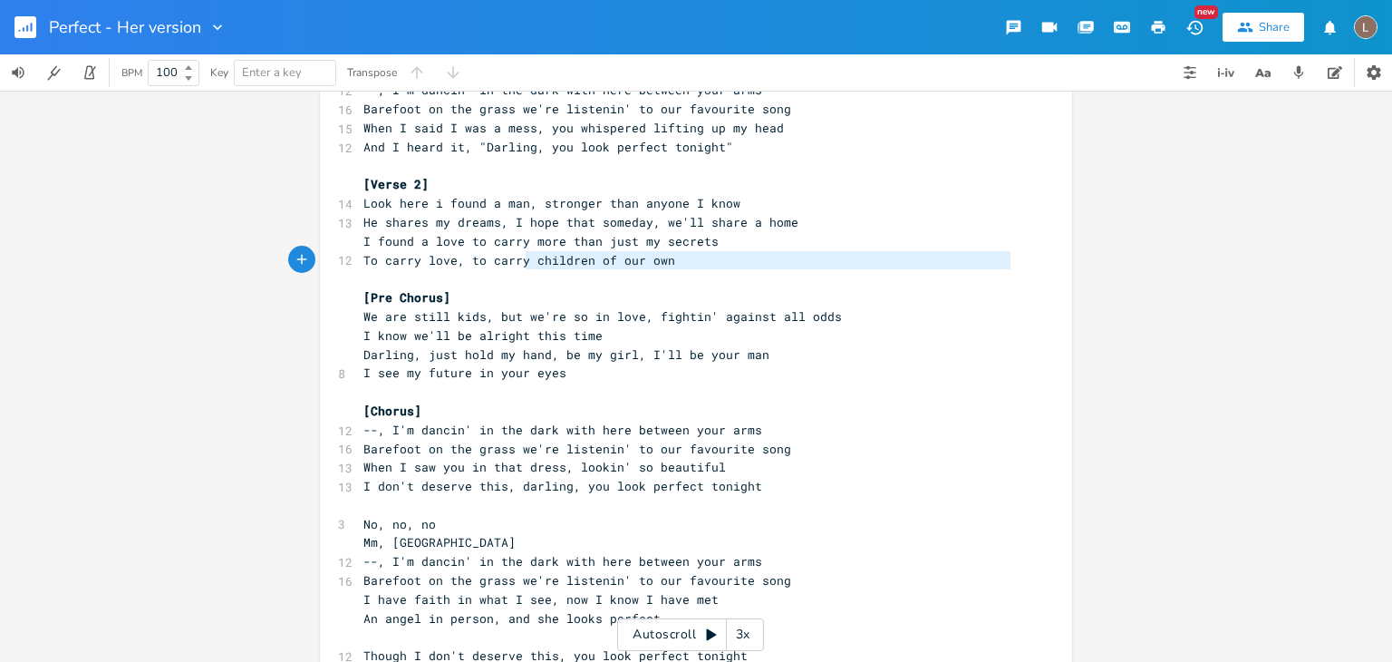
click at [513, 261] on div "[Verse 1] 6 I found the love for me 13 He said, "darling, just dive right in an…" at bounding box center [687, 345] width 654 height 1018
click at [513, 261] on span "To carry love, to carry children of our own" at bounding box center [519, 260] width 312 height 16
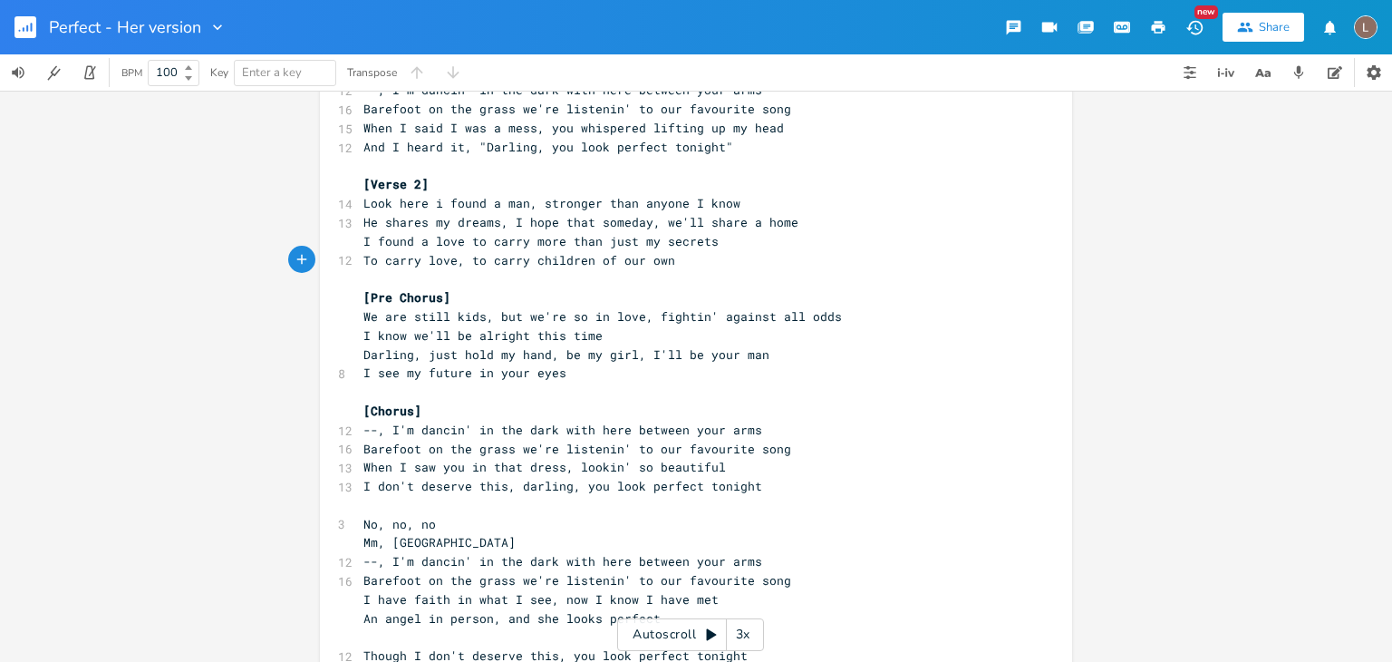
click at [389, 256] on span "To carry love, to carry children of our own" at bounding box center [519, 260] width 312 height 16
type textarea "raise a"
